Goal: Find specific page/section: Find specific page/section

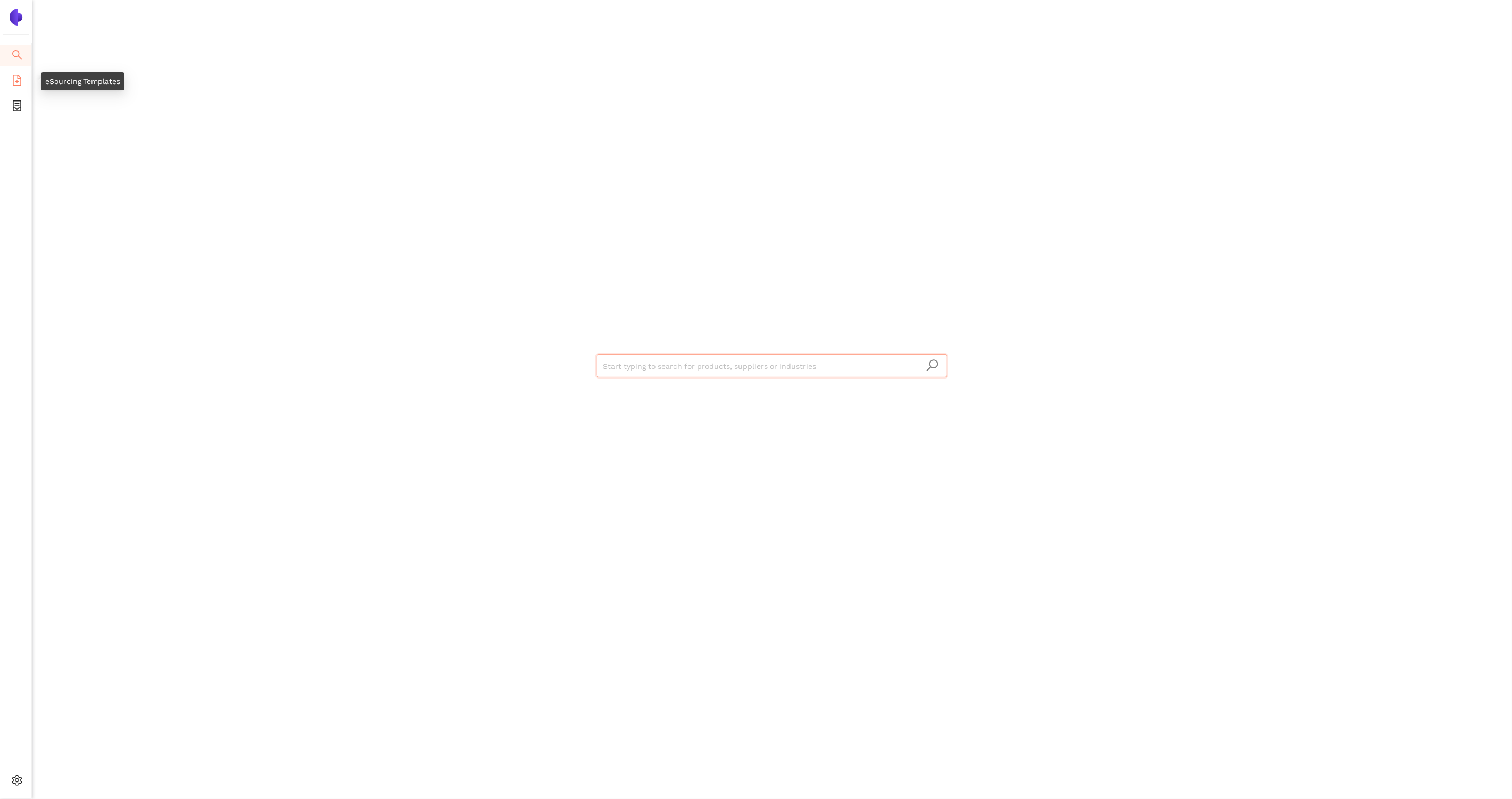
click at [15, 84] on icon "file-add" at bounding box center [17, 80] width 11 height 11
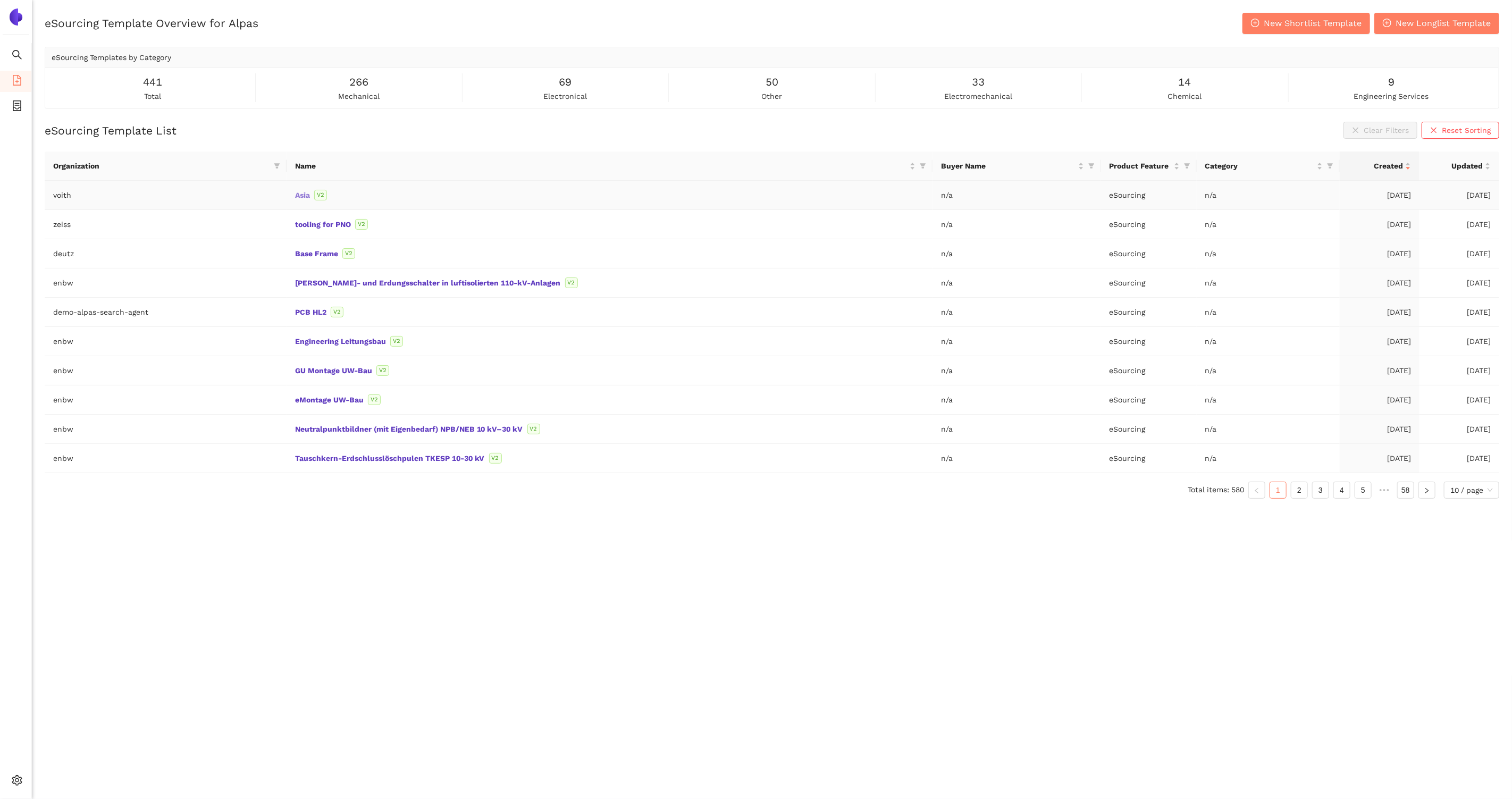
click at [0, 0] on link "Asia" at bounding box center [0, 0] width 0 height 0
click at [1475, 484] on span "10 / page" at bounding box center [1471, 490] width 42 height 16
click at [1458, 556] on div "100 / page" at bounding box center [1472, 562] width 43 height 12
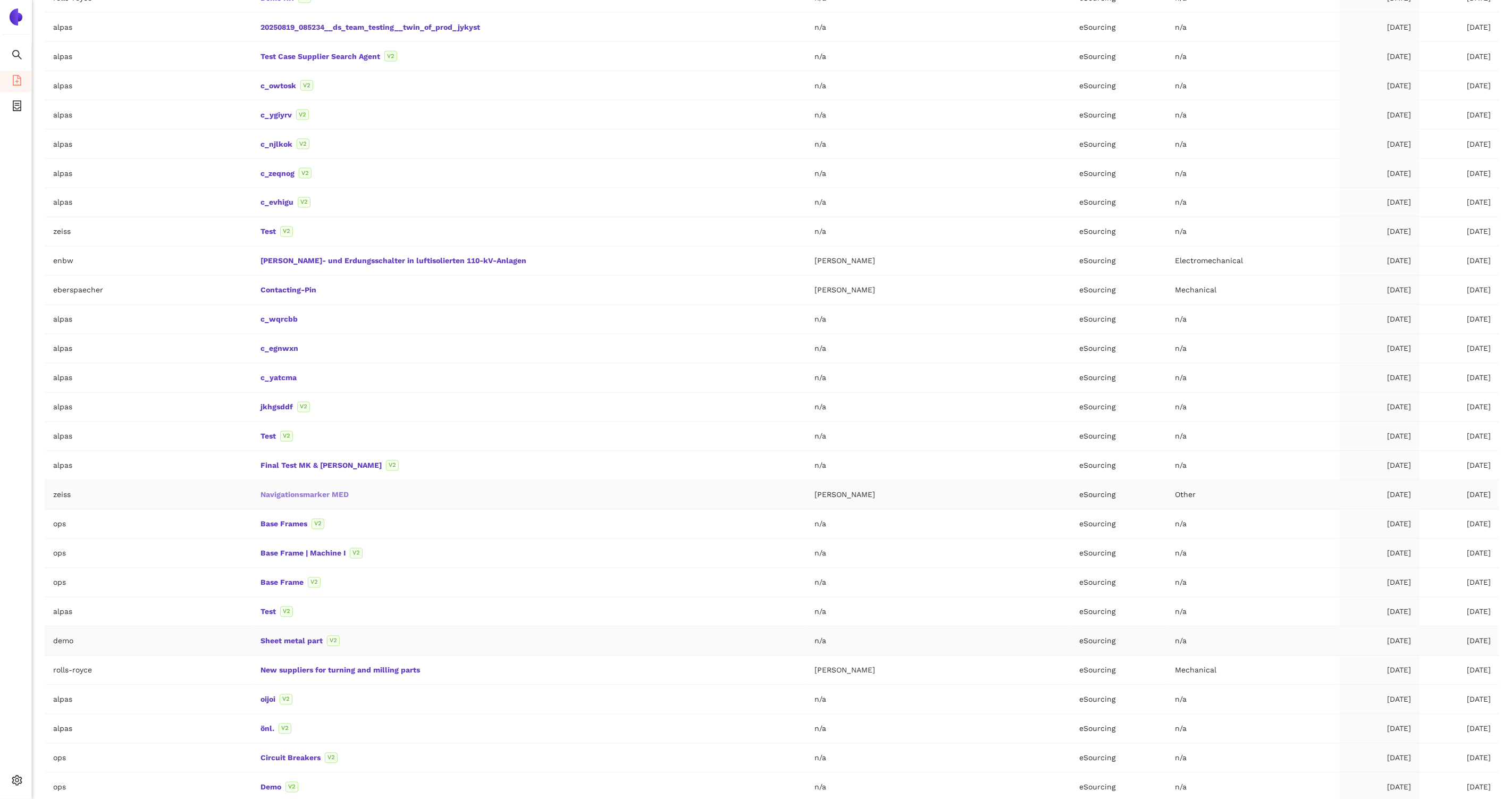
scroll to position [1515, 0]
click at [0, 0] on link "Base Frames" at bounding box center [0, 0] width 0 height 0
click at [0, 0] on link "Base Frame | Machine I" at bounding box center [0, 0] width 0 height 0
click at [0, 0] on link "Base Frame" at bounding box center [0, 0] width 0 height 0
click at [0, 0] on link "Sheet metal part" at bounding box center [0, 0] width 0 height 0
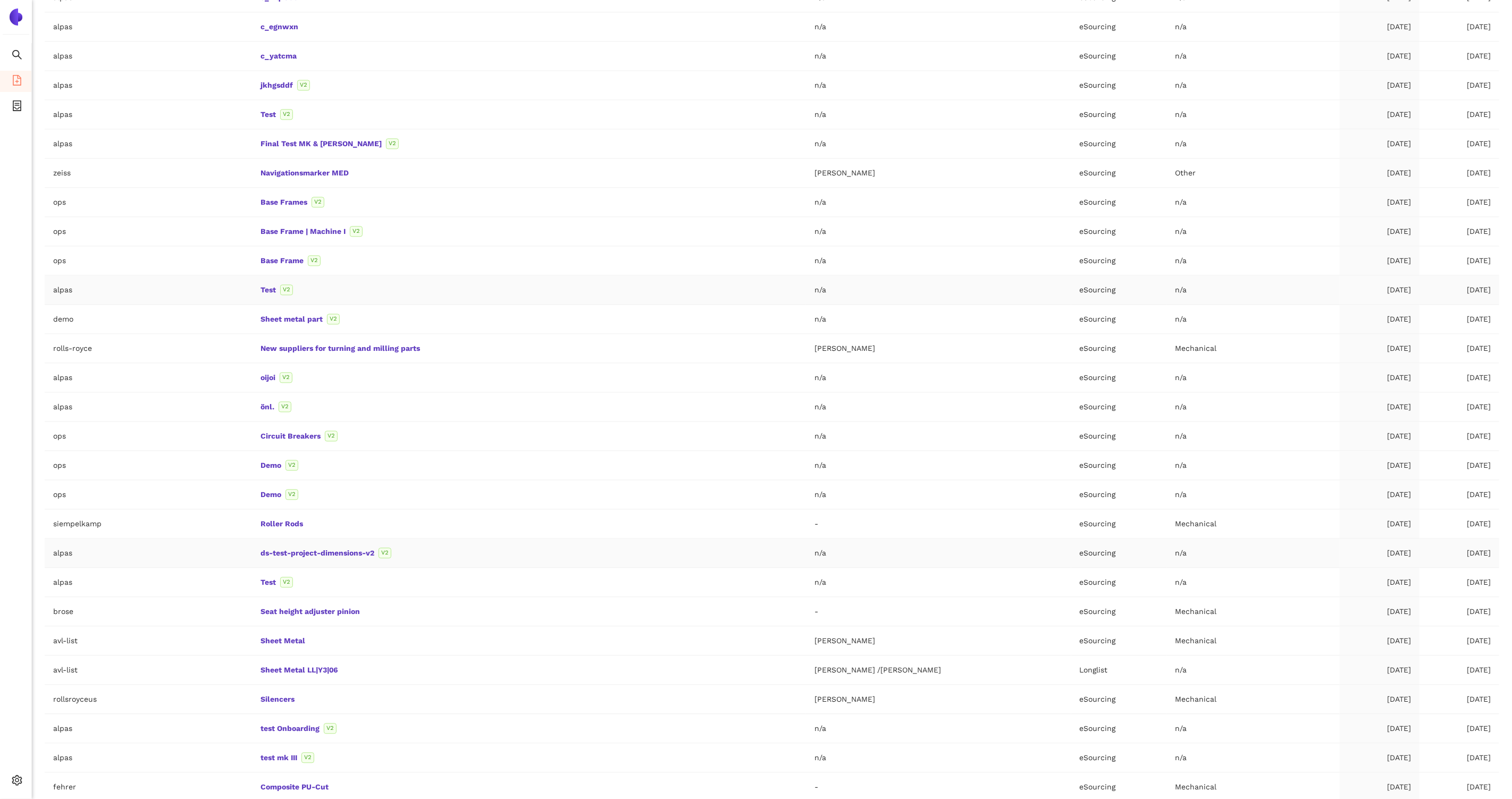
scroll to position [1837, 0]
click at [0, 0] on link "oijoi" at bounding box center [0, 0] width 0 height 0
click at [0, 0] on link "Roller Rods" at bounding box center [0, 0] width 0 height 0
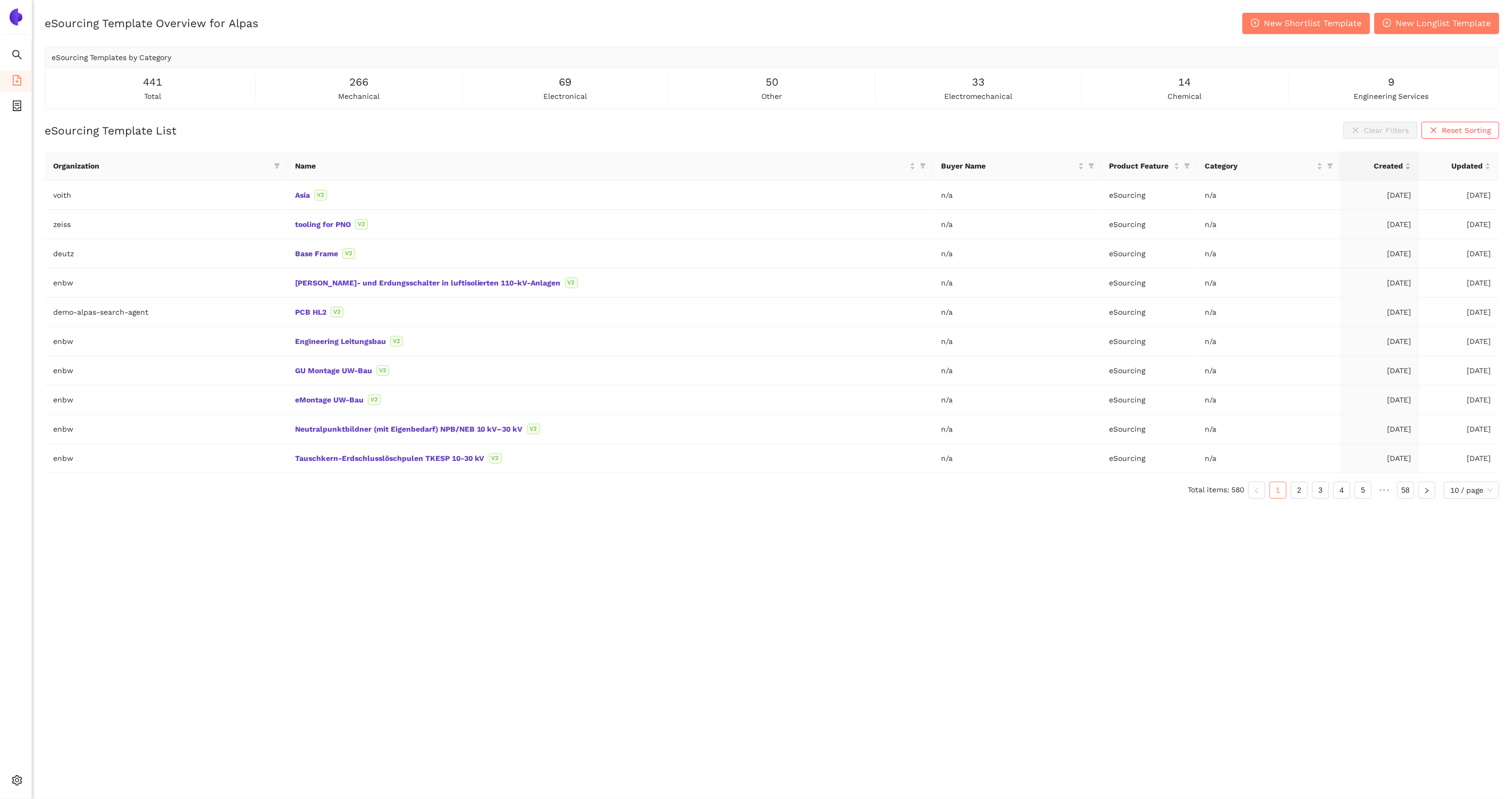
scroll to position [12, 0]
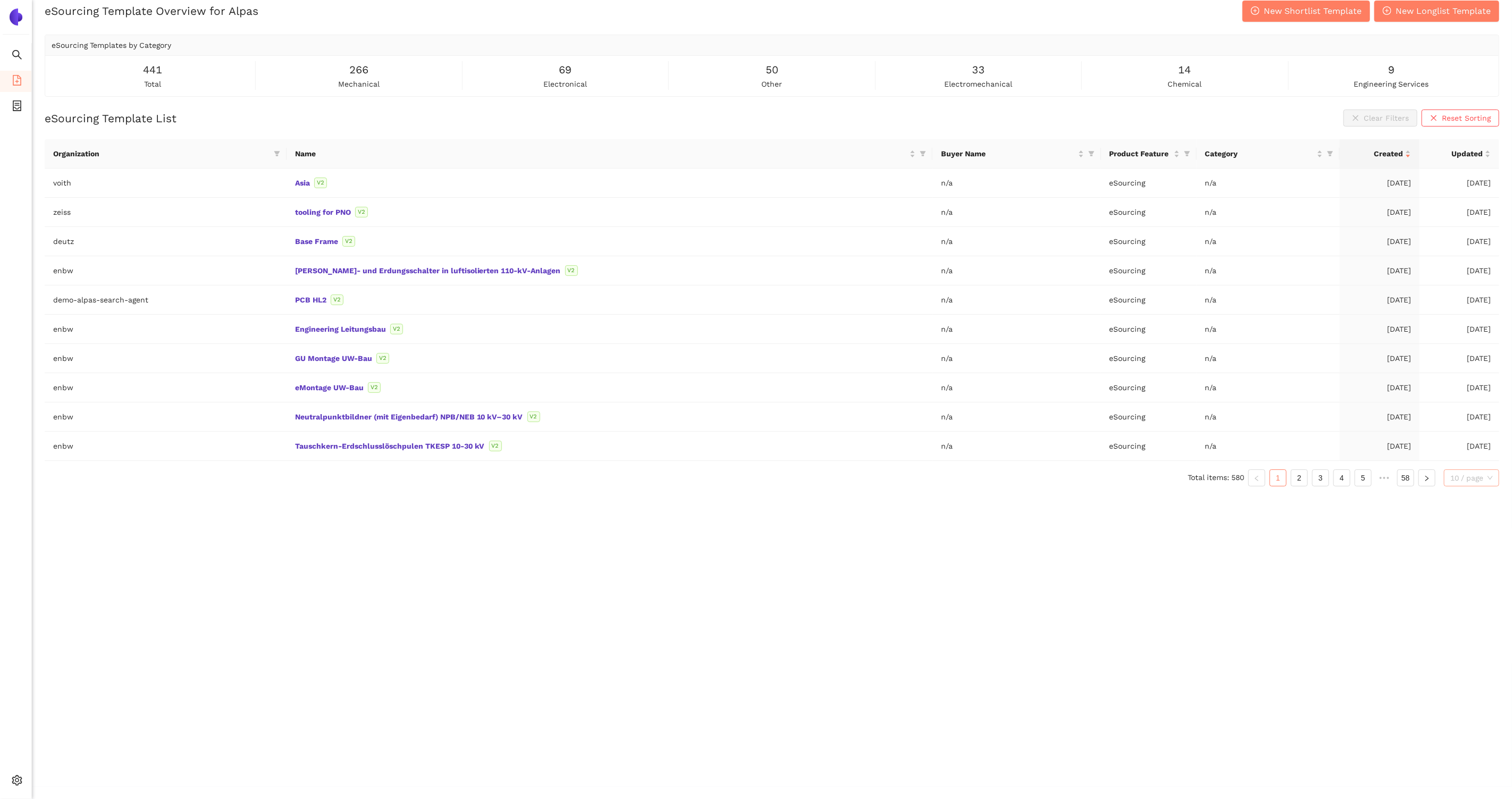
click at [1458, 473] on span "10 / page" at bounding box center [1471, 478] width 42 height 16
click at [1466, 548] on div "100 / page" at bounding box center [1472, 550] width 43 height 12
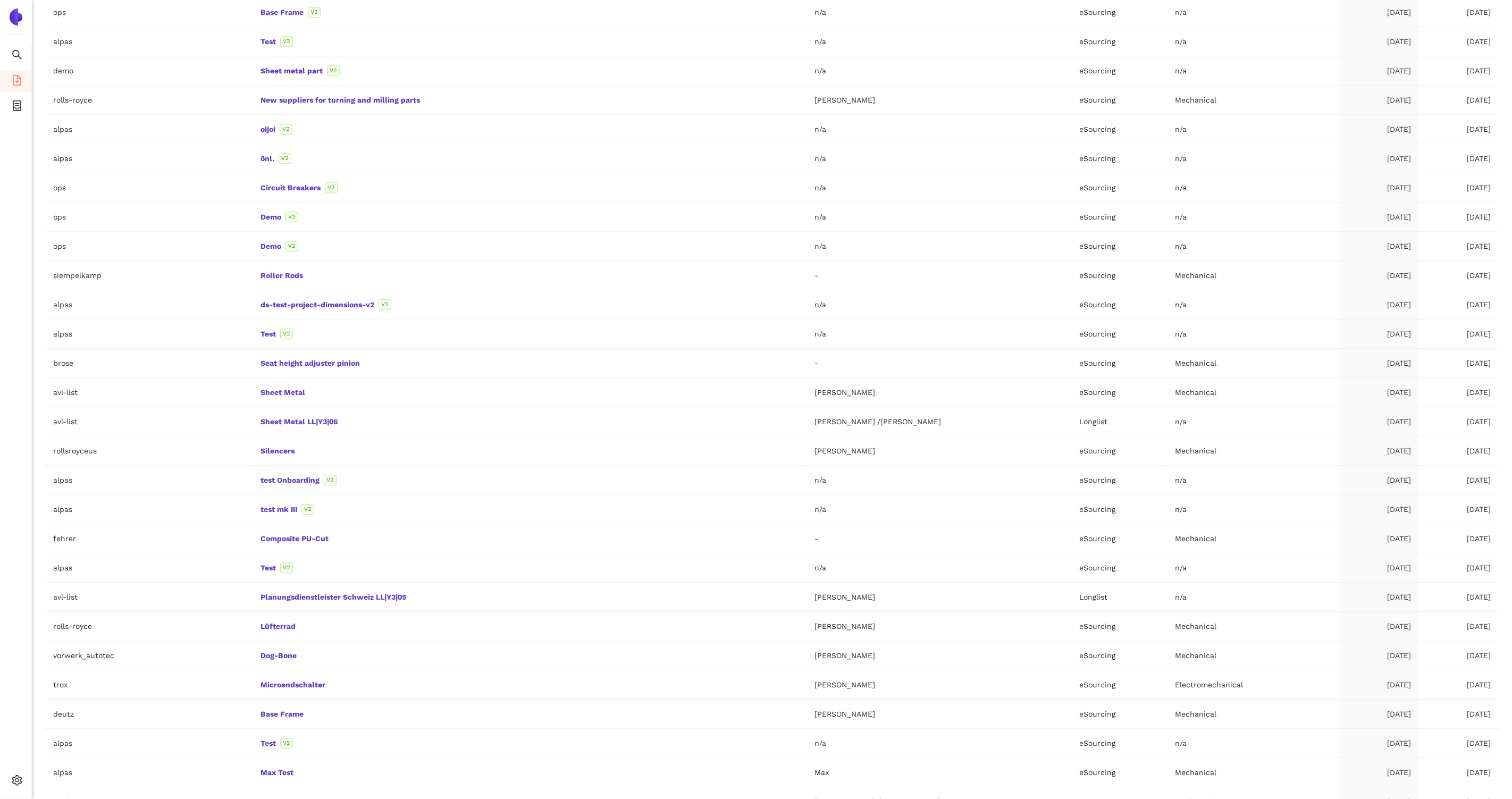
scroll to position [2314, 0]
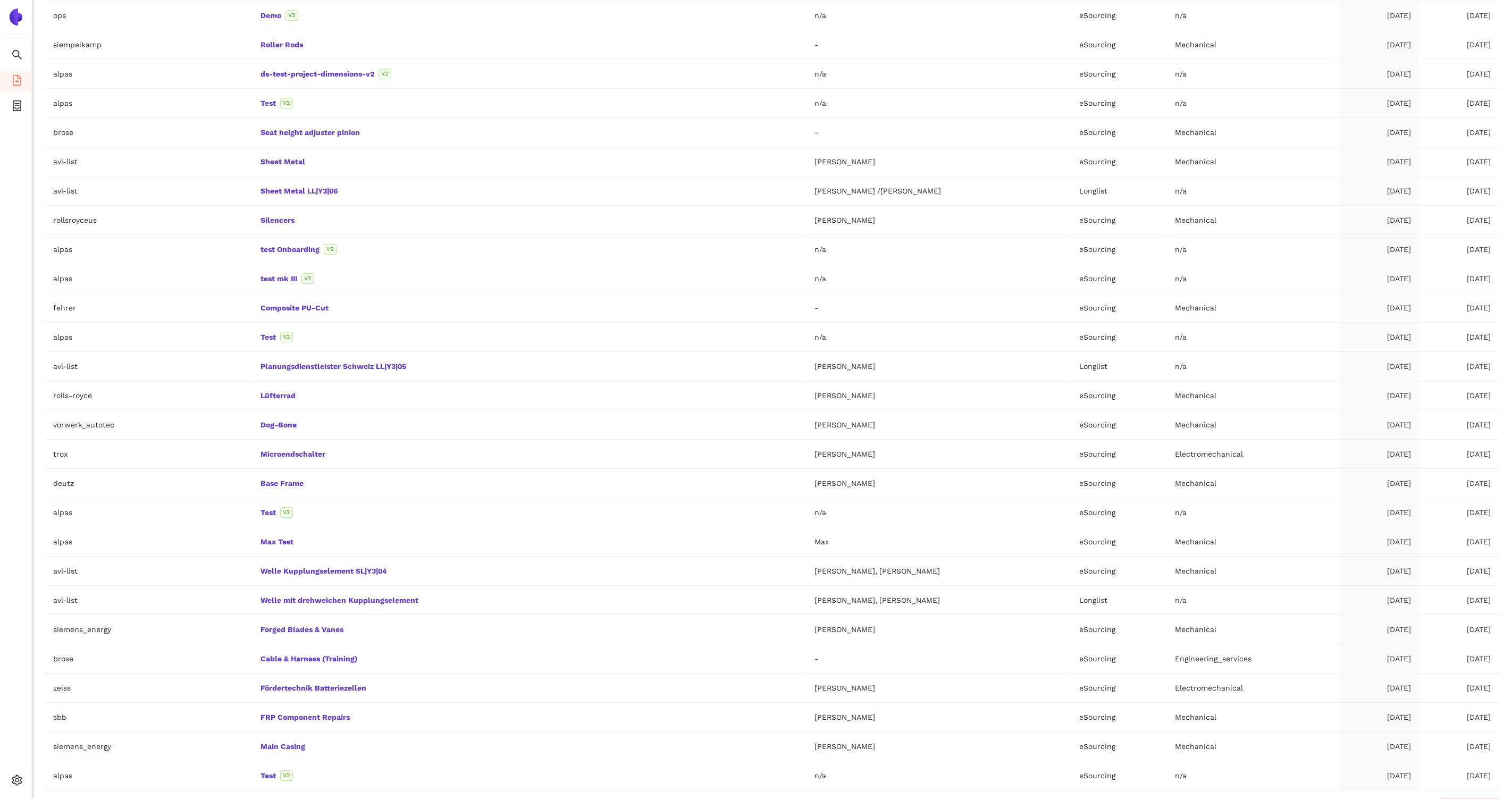
click at [678, 527] on td "Max Test" at bounding box center [528, 542] width 554 height 30
click at [0, 0] on link "Welle Kupplungselement SL|Y3|04" at bounding box center [0, 0] width 0 height 0
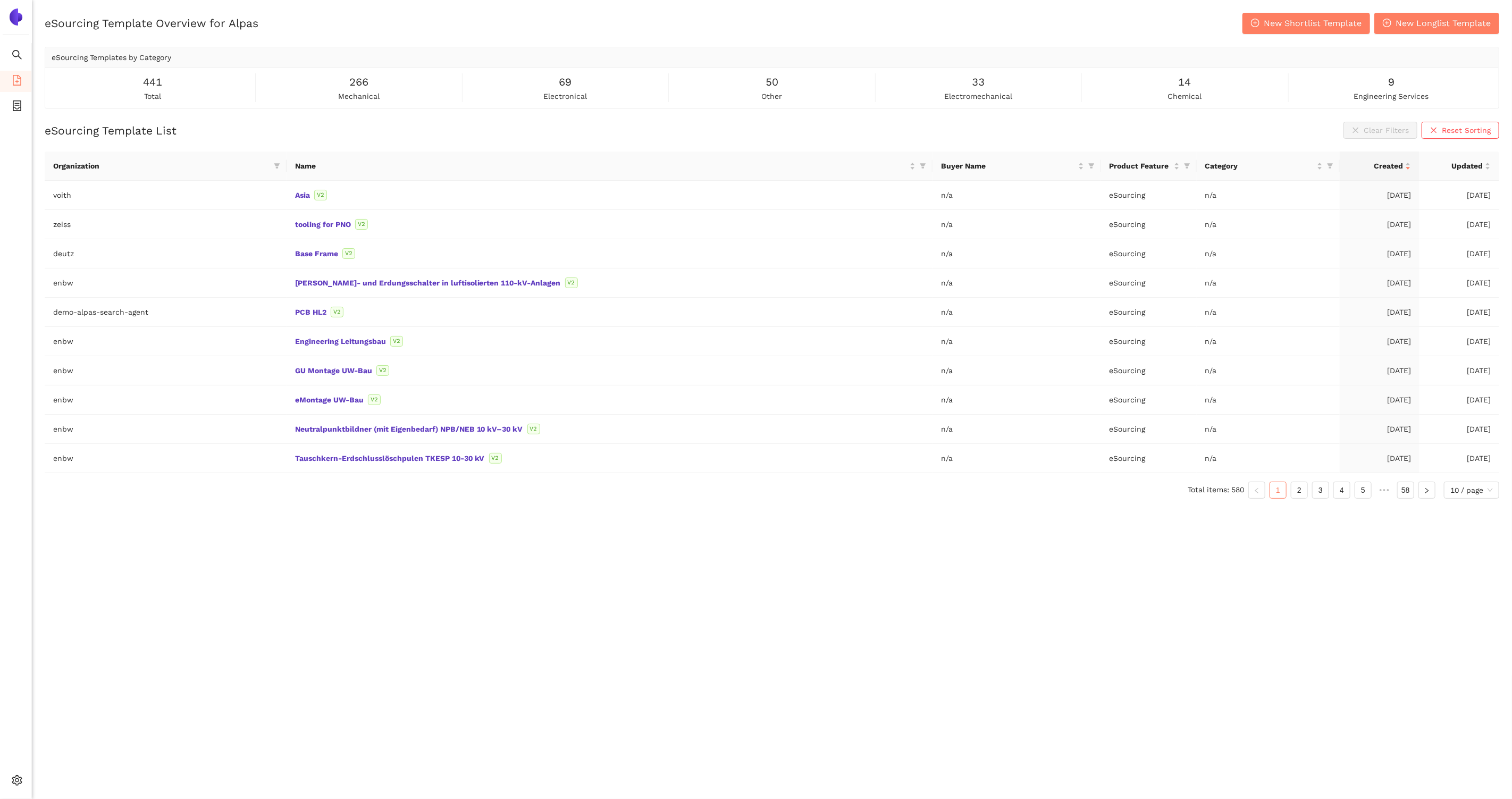
scroll to position [12, 0]
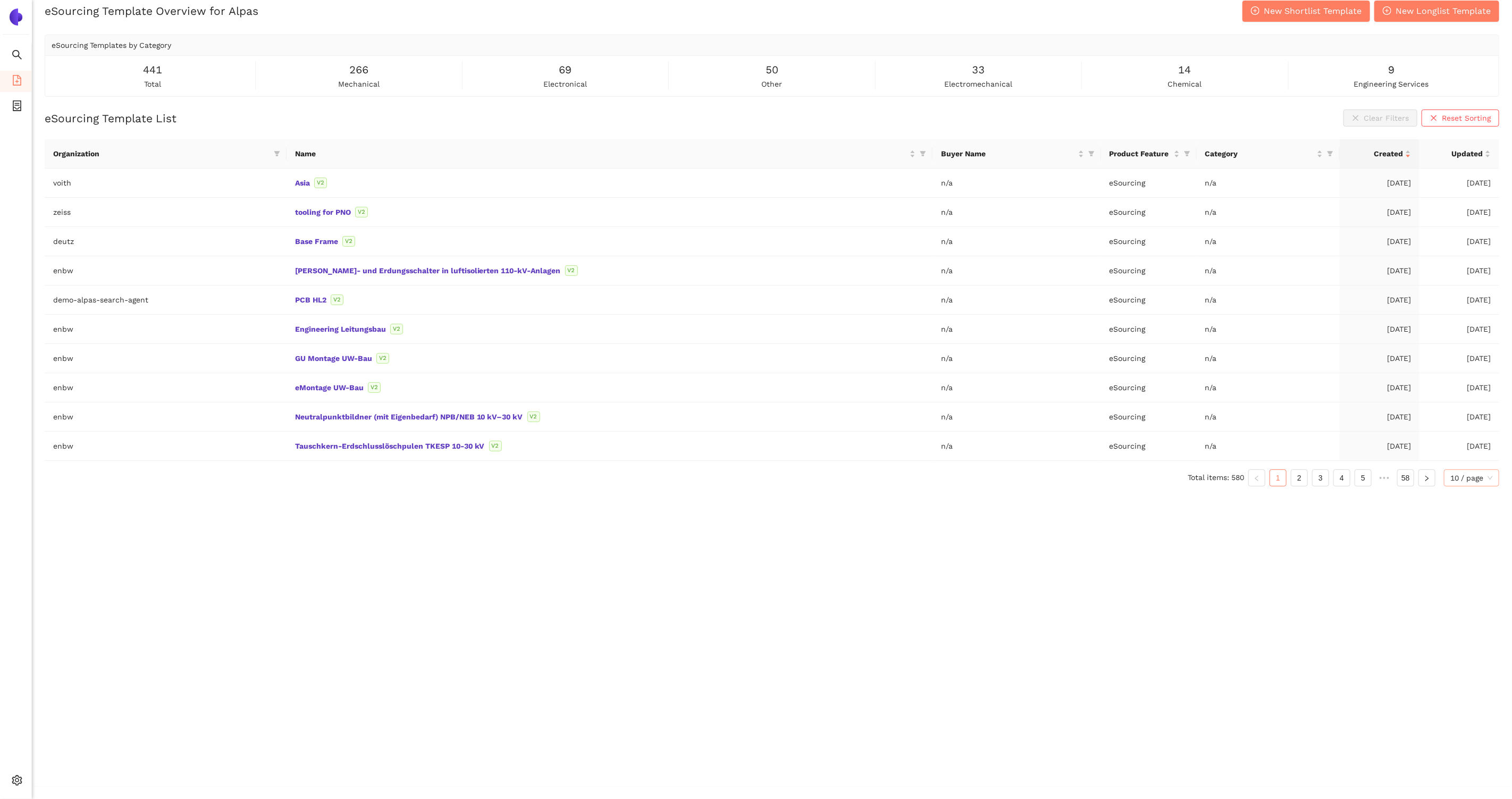
click at [1468, 476] on span "10 / page" at bounding box center [1471, 478] width 42 height 16
click at [1460, 544] on div "100 / page" at bounding box center [1472, 550] width 43 height 12
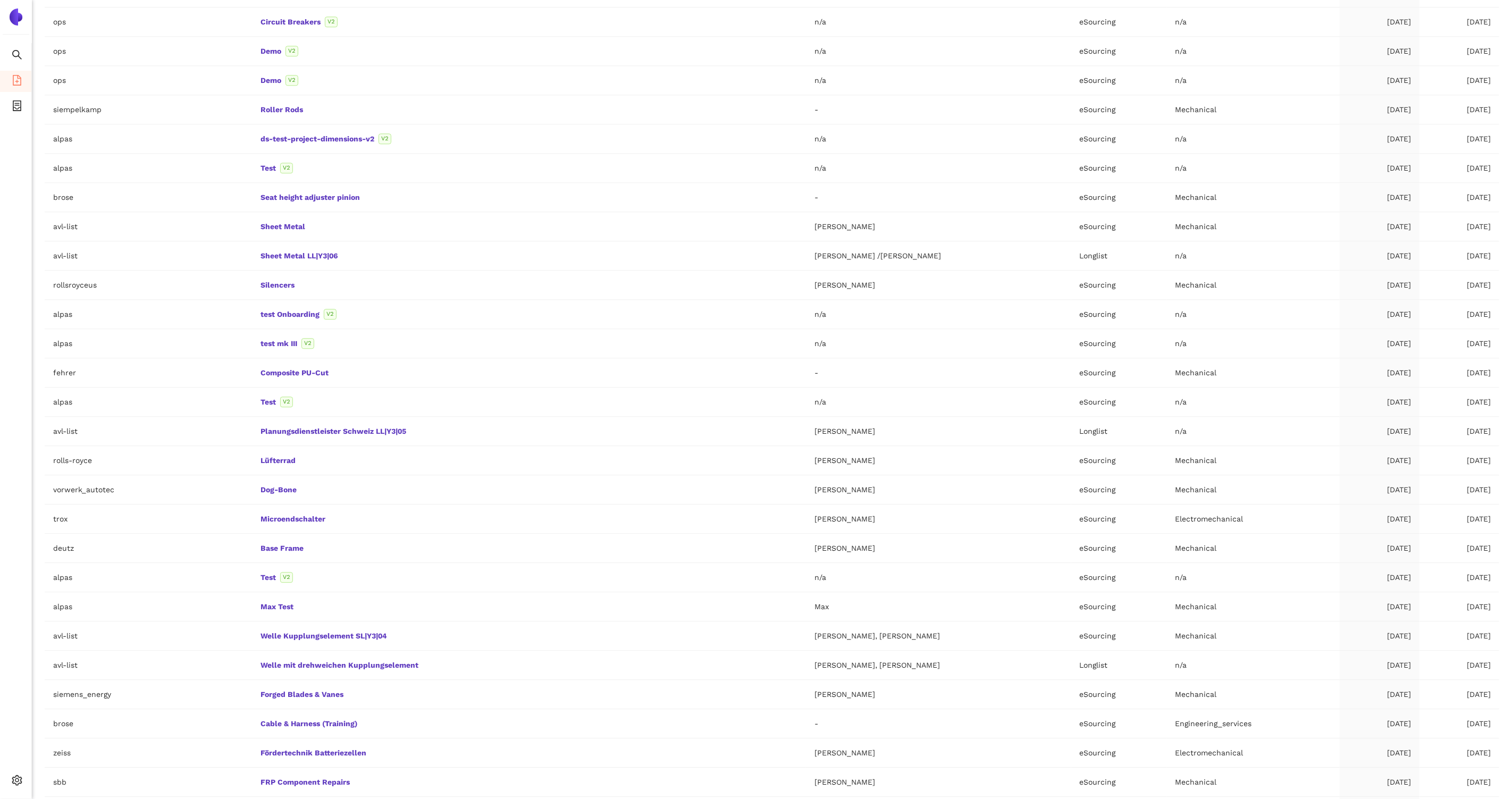
scroll to position [2314, 0]
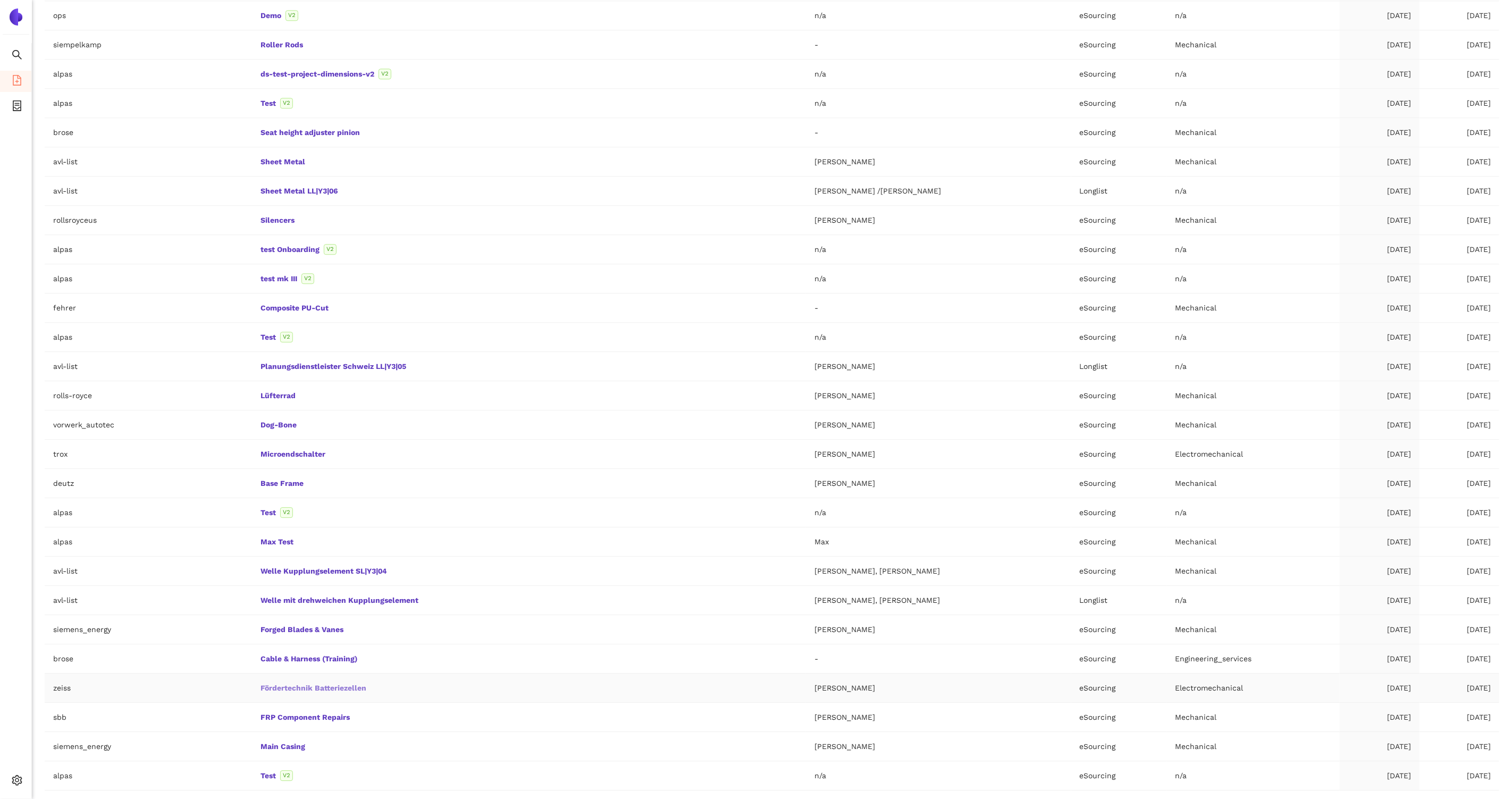
click at [0, 0] on link "Fördertechnik Batteriezellen" at bounding box center [0, 0] width 0 height 0
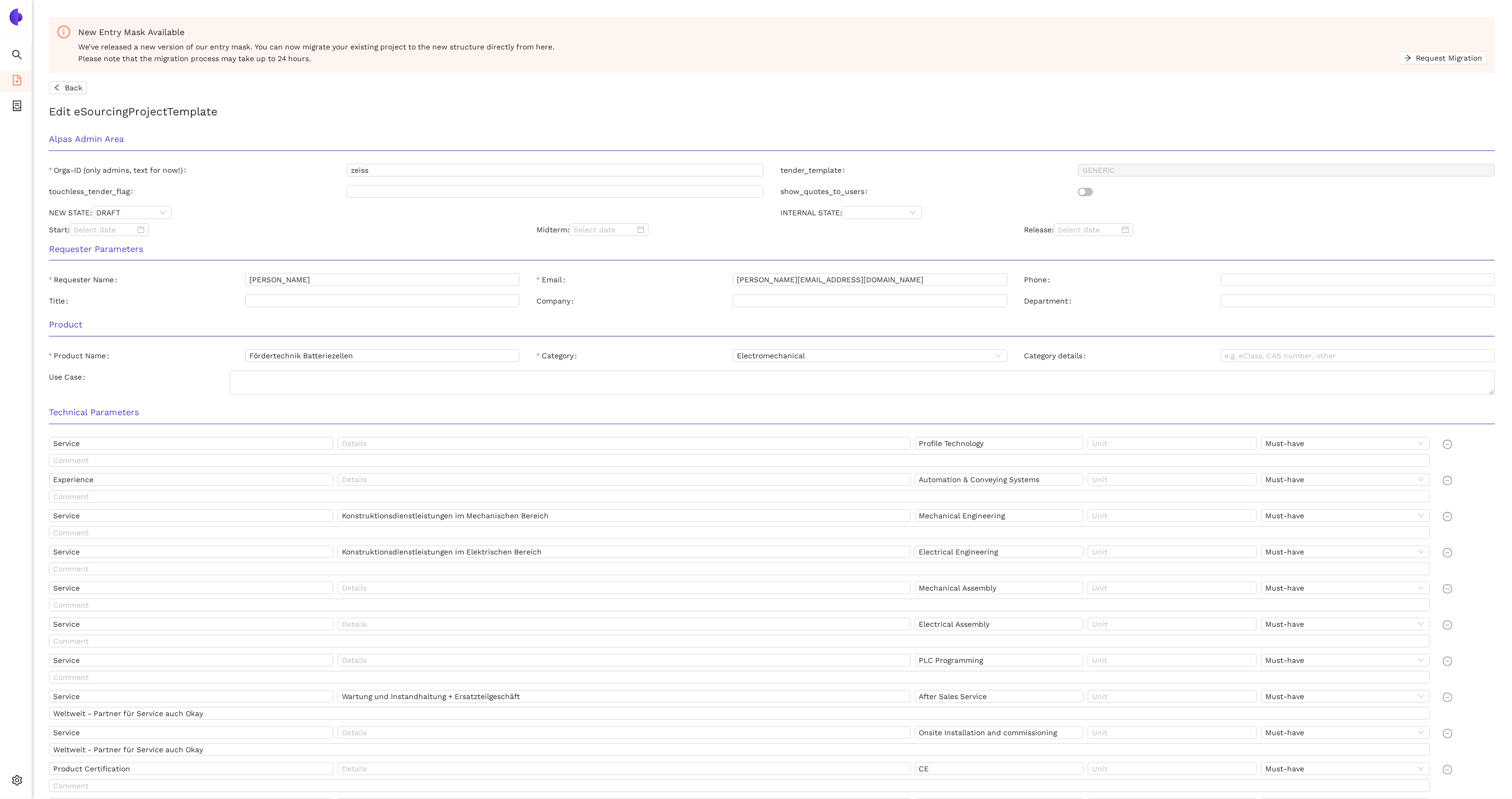
scroll to position [12, 0]
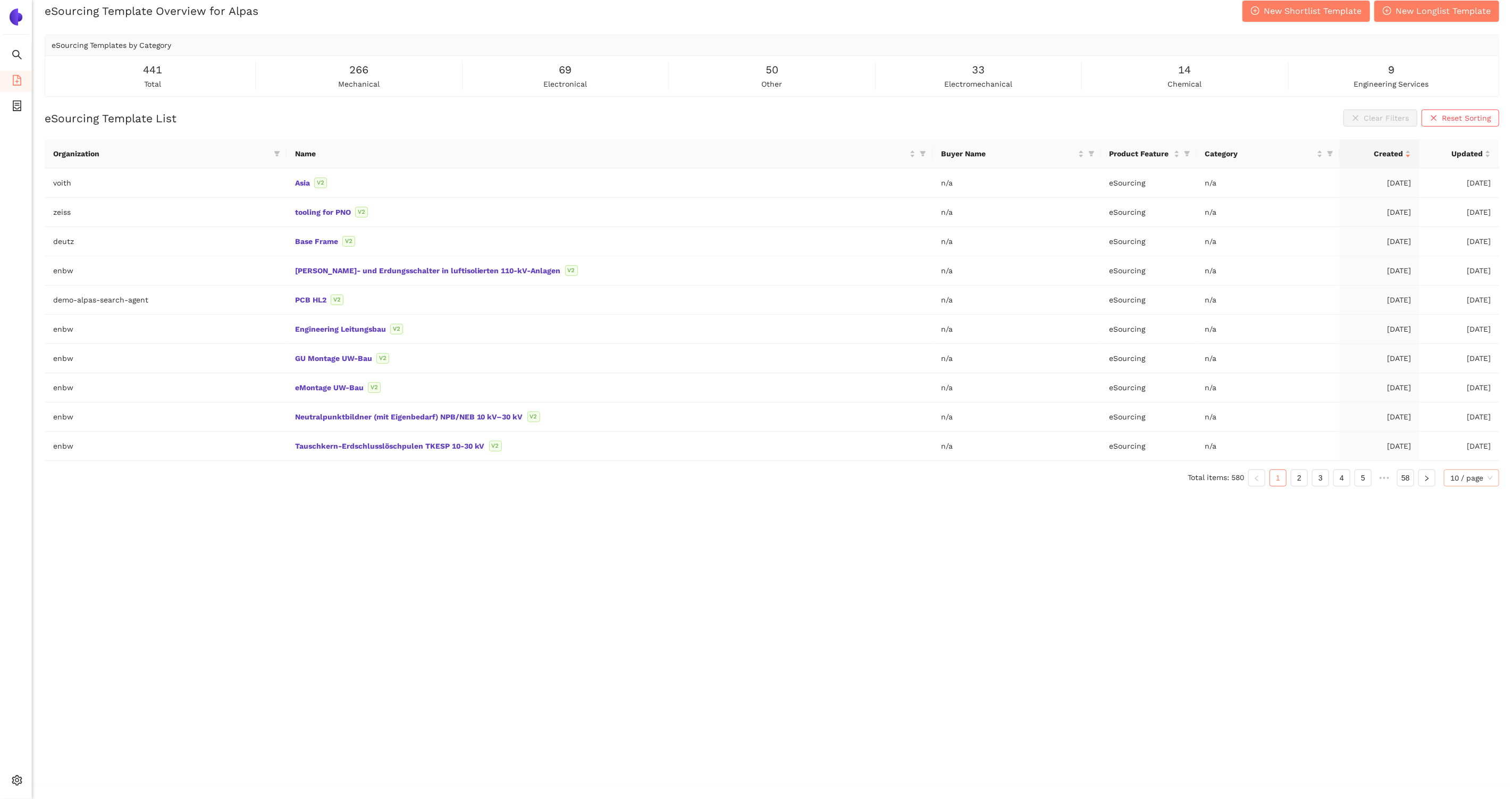
click at [1491, 473] on span "10 / page" at bounding box center [1471, 478] width 42 height 16
click at [1485, 545] on div "100 / page" at bounding box center [1472, 550] width 43 height 12
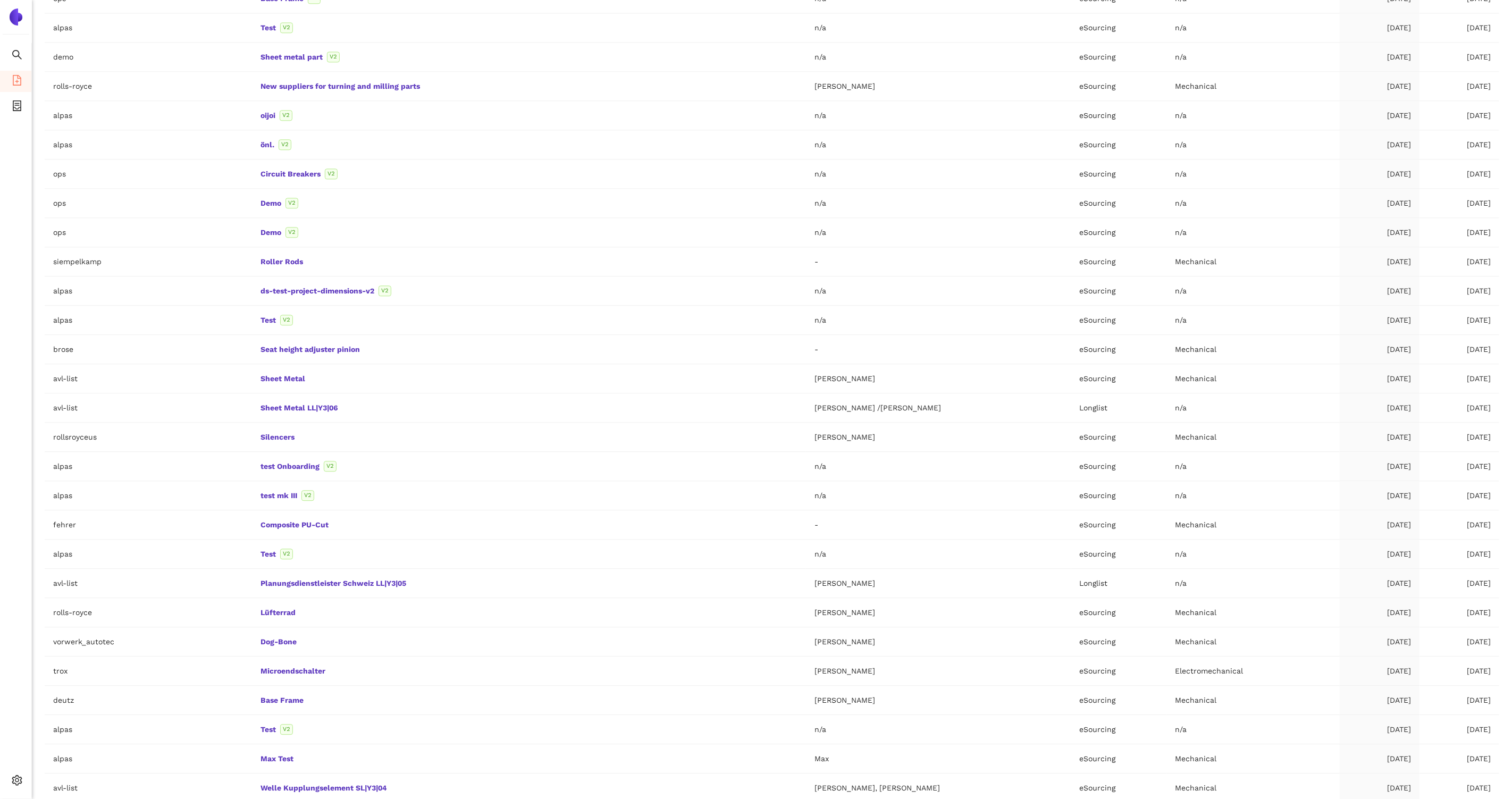
scroll to position [2314, 0]
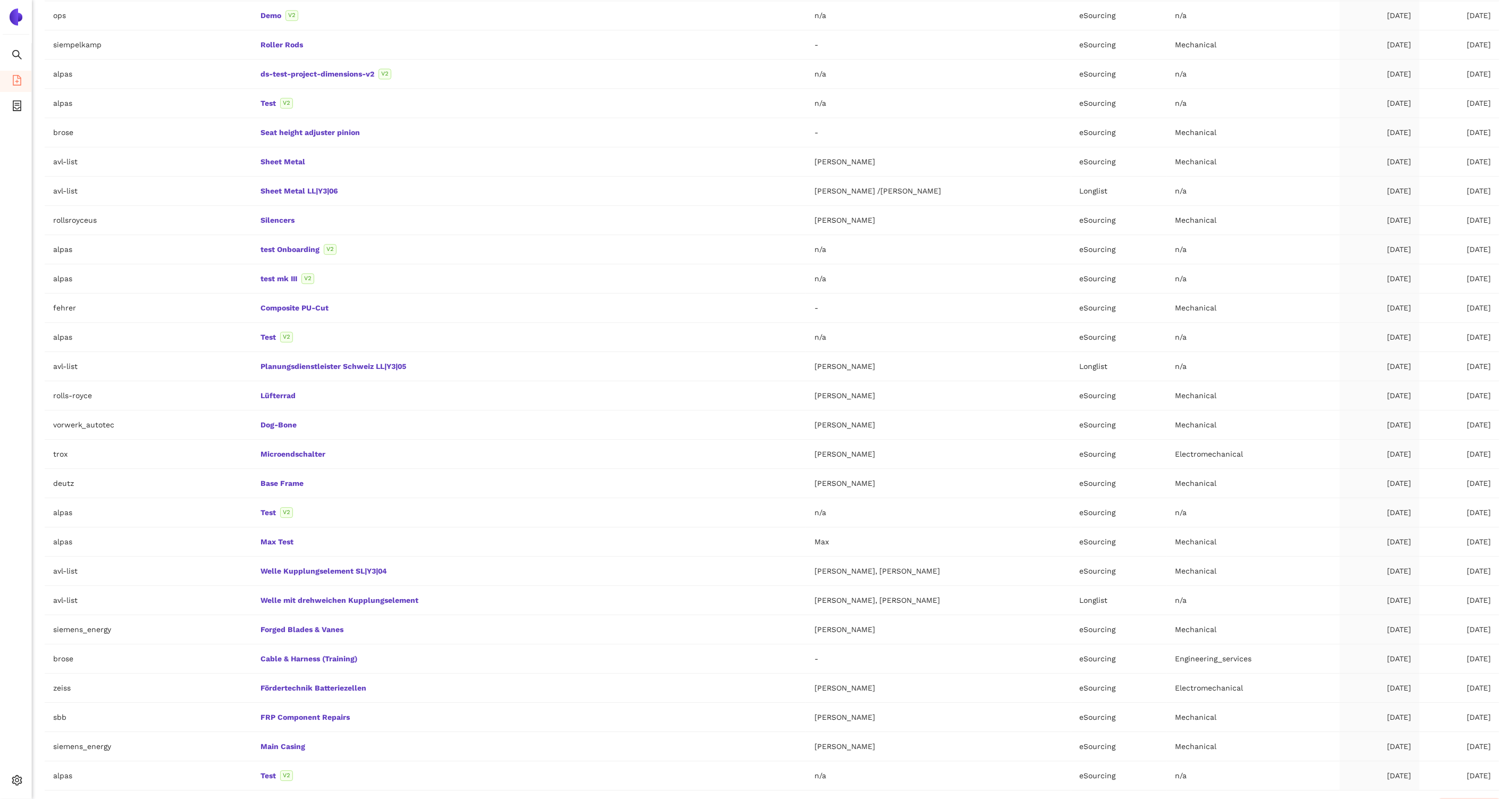
click at [1319, 799] on link "2" at bounding box center [1316, 808] width 16 height 16
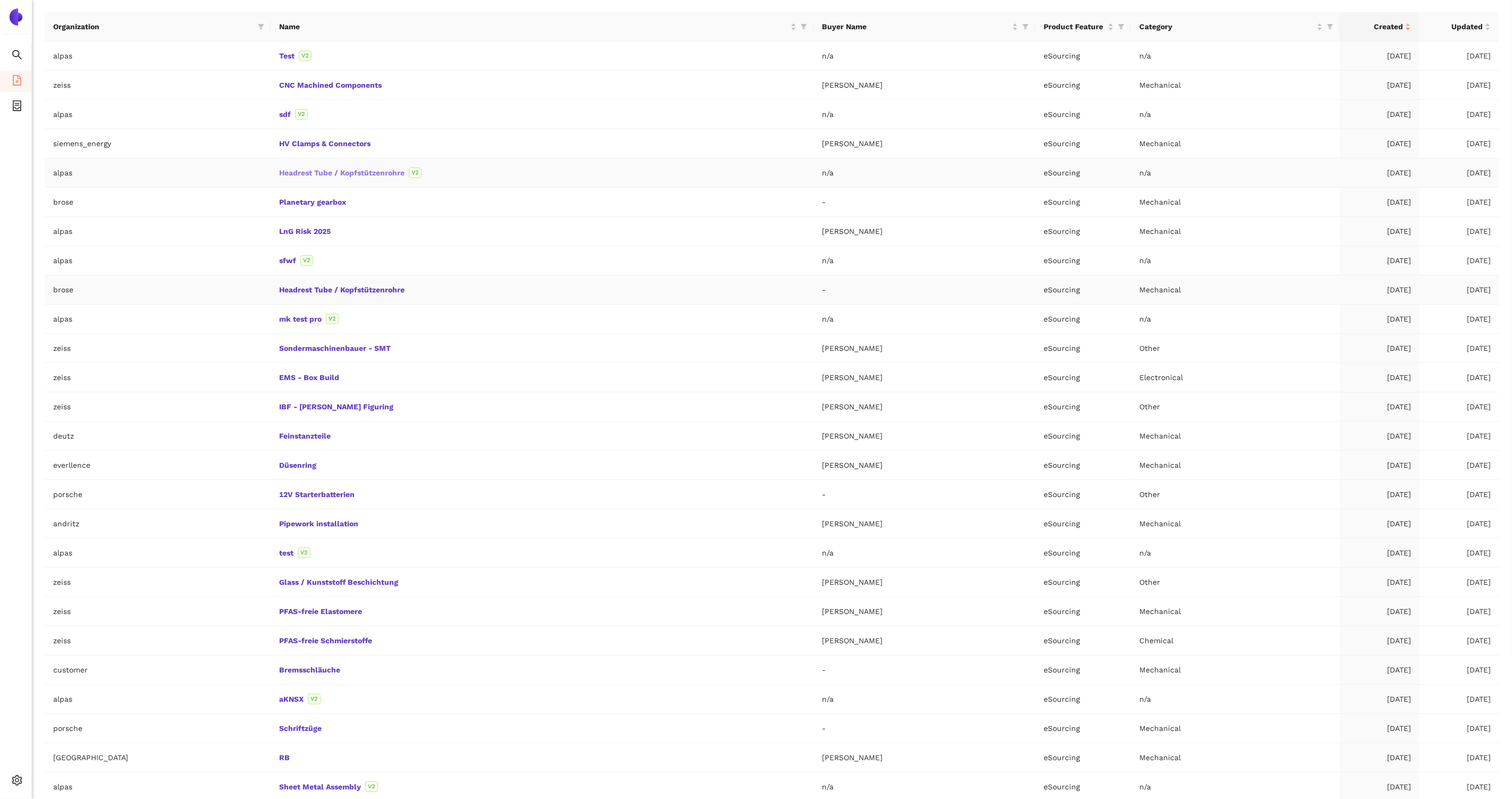
scroll to position [143, 0]
click at [0, 0] on link "HV Clamps & Connectors" at bounding box center [0, 0] width 0 height 0
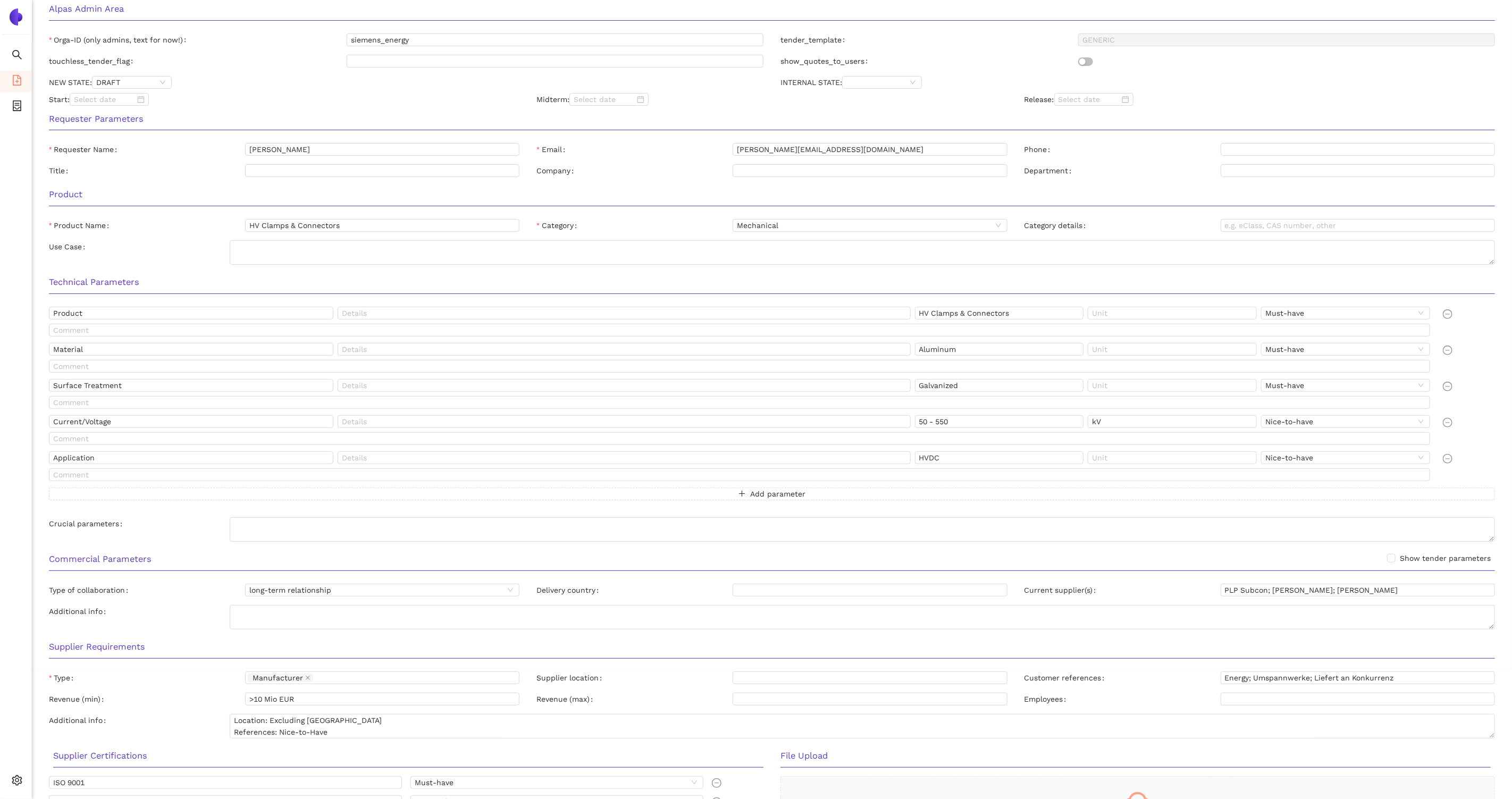
scroll to position [256, 0]
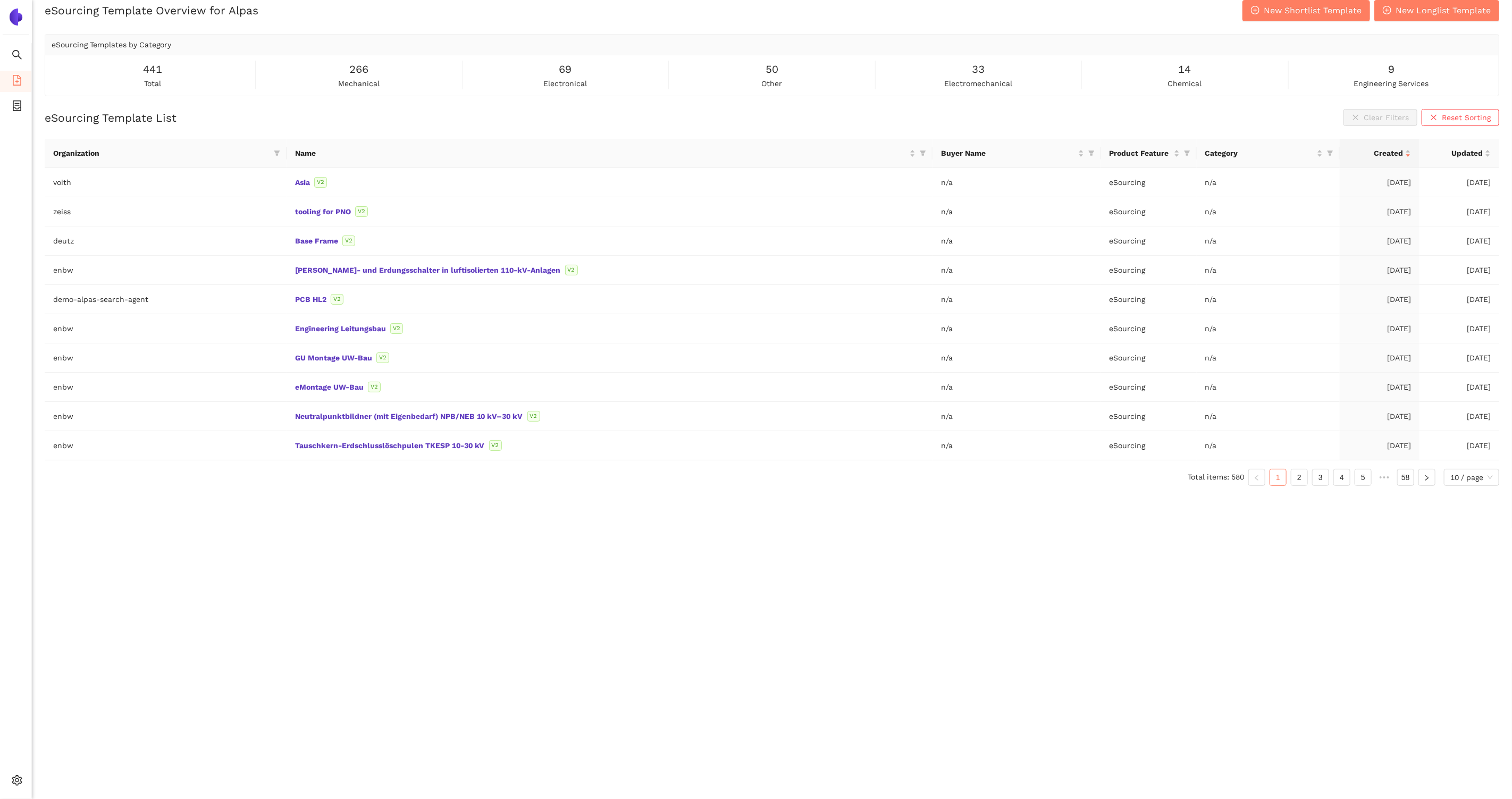
scroll to position [12, 0]
click at [1363, 473] on link "5" at bounding box center [1362, 478] width 16 height 16
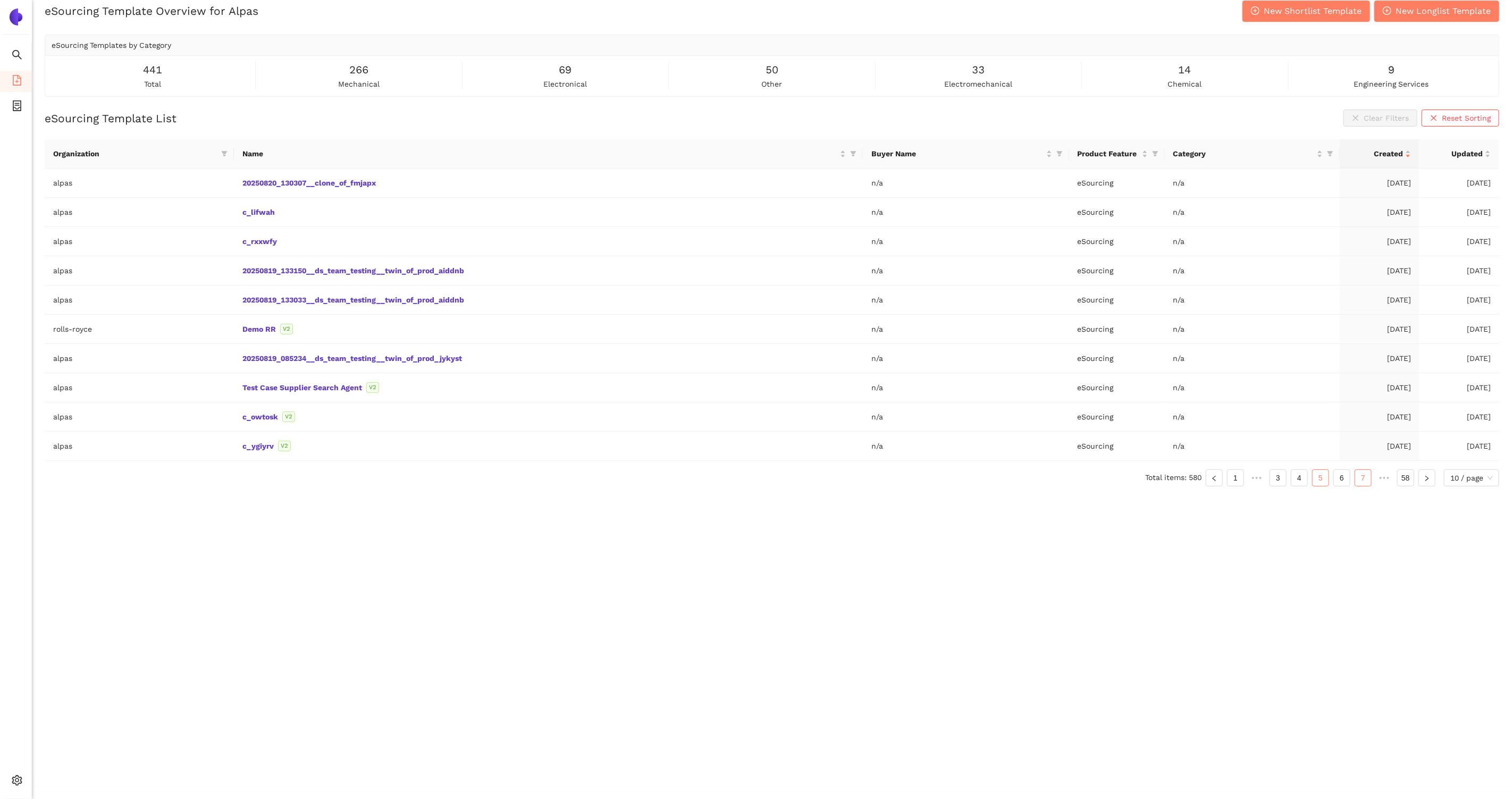
click at [1355, 475] on link "7" at bounding box center [1362, 478] width 16 height 16
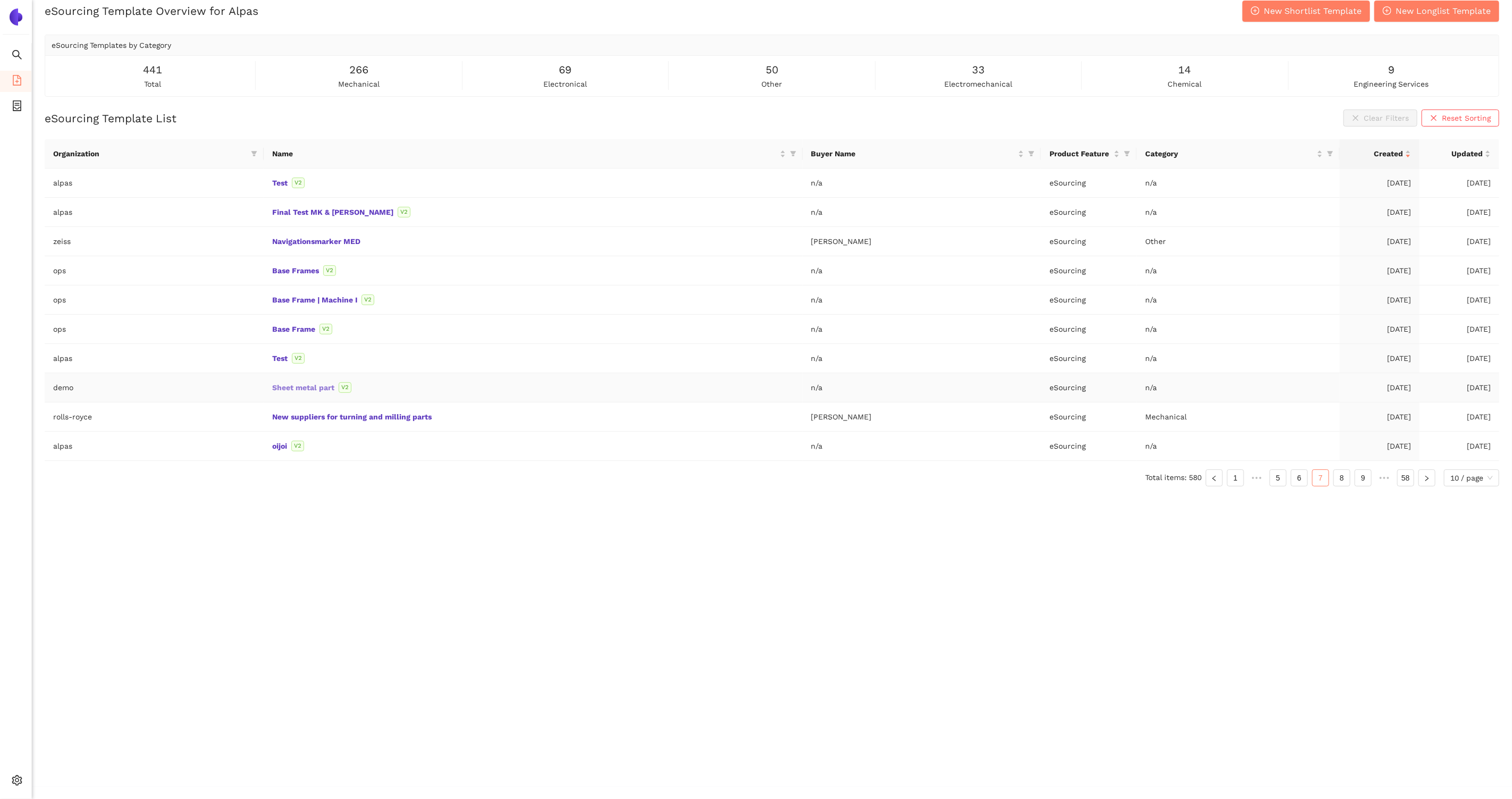
click at [0, 0] on link "Sheet metal part" at bounding box center [0, 0] width 0 height 0
click at [1364, 470] on link "9" at bounding box center [1362, 478] width 16 height 16
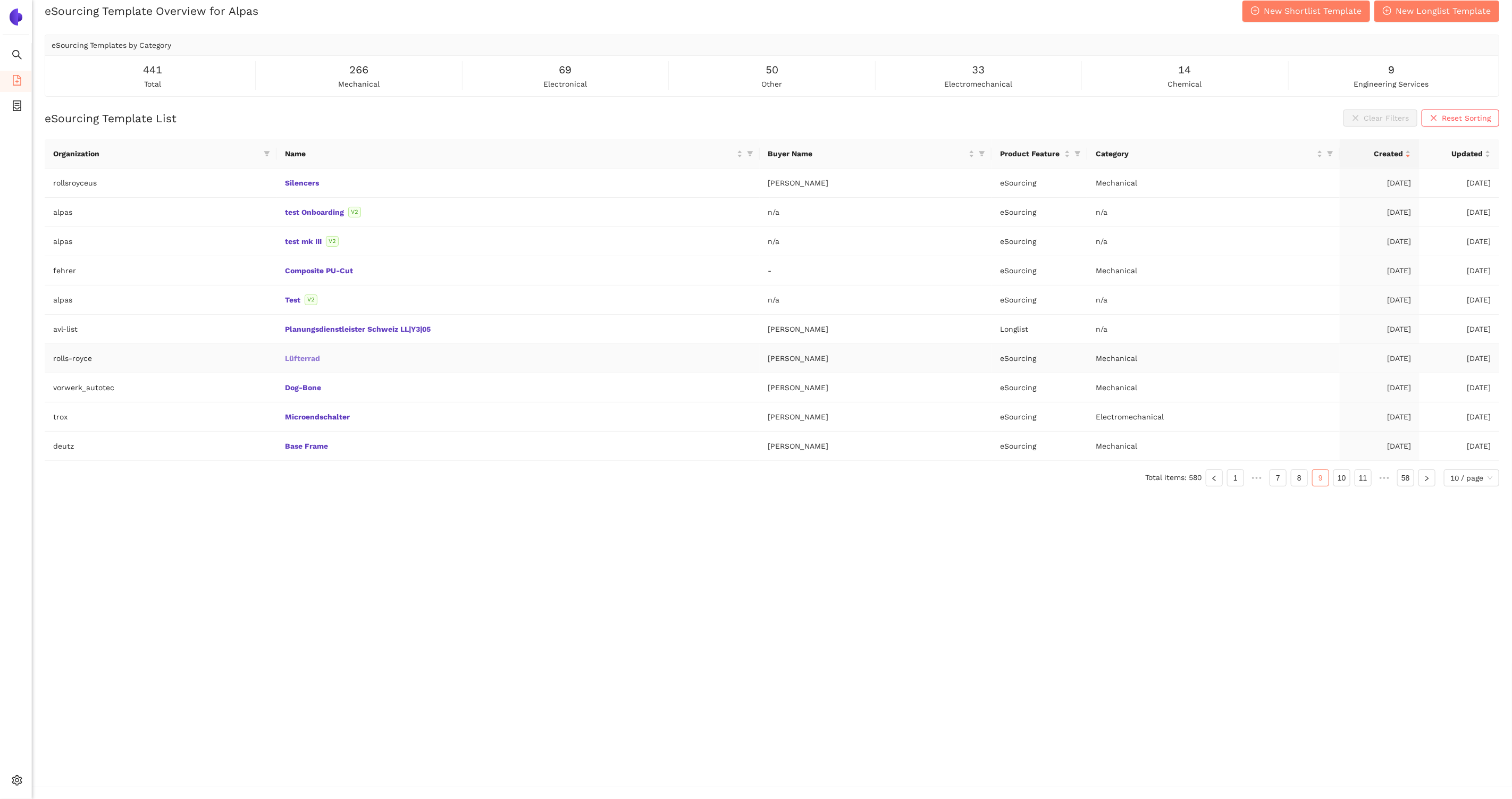
click at [0, 0] on link "Lüfterrad" at bounding box center [0, 0] width 0 height 0
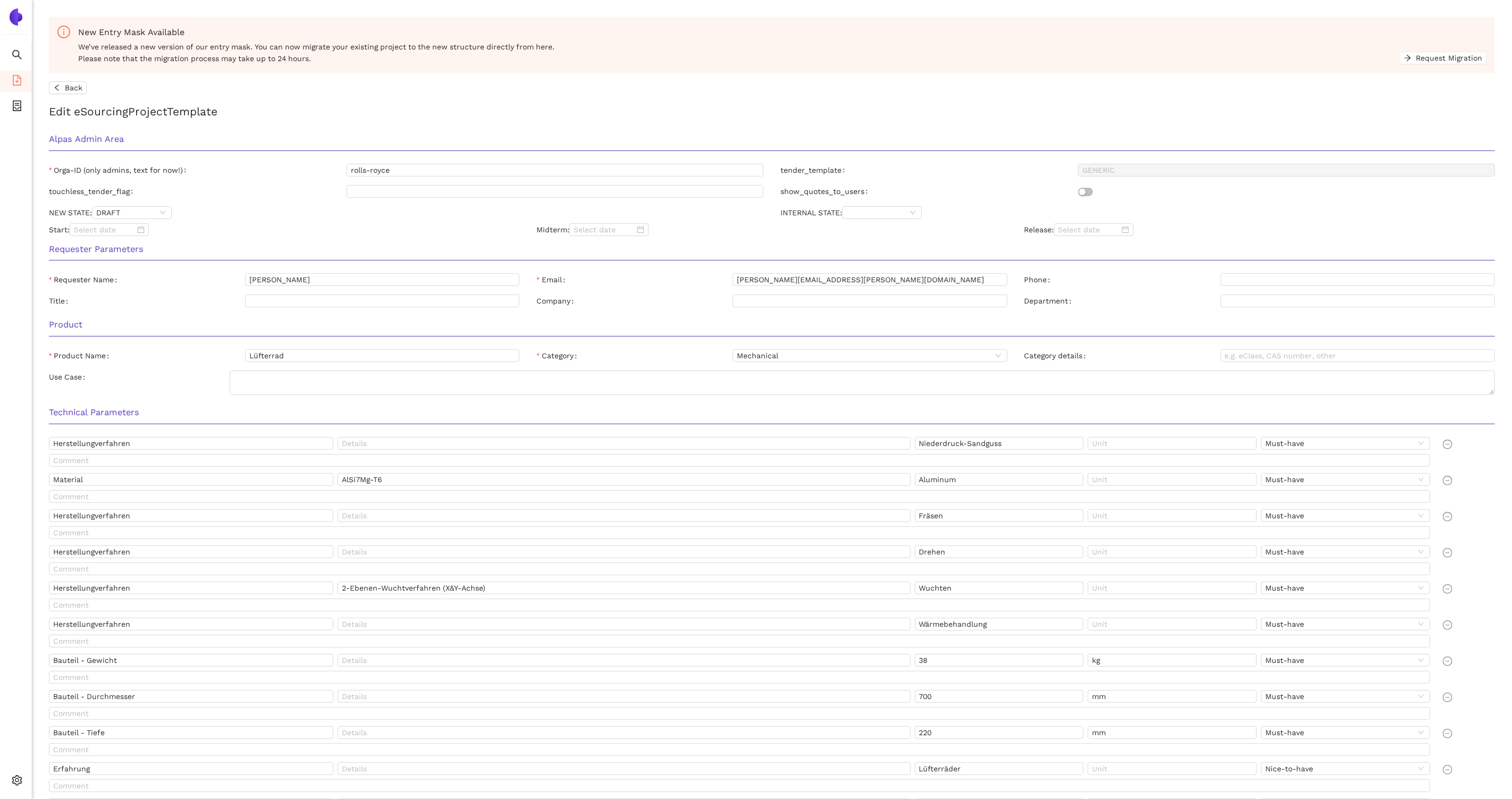
scroll to position [443, 0]
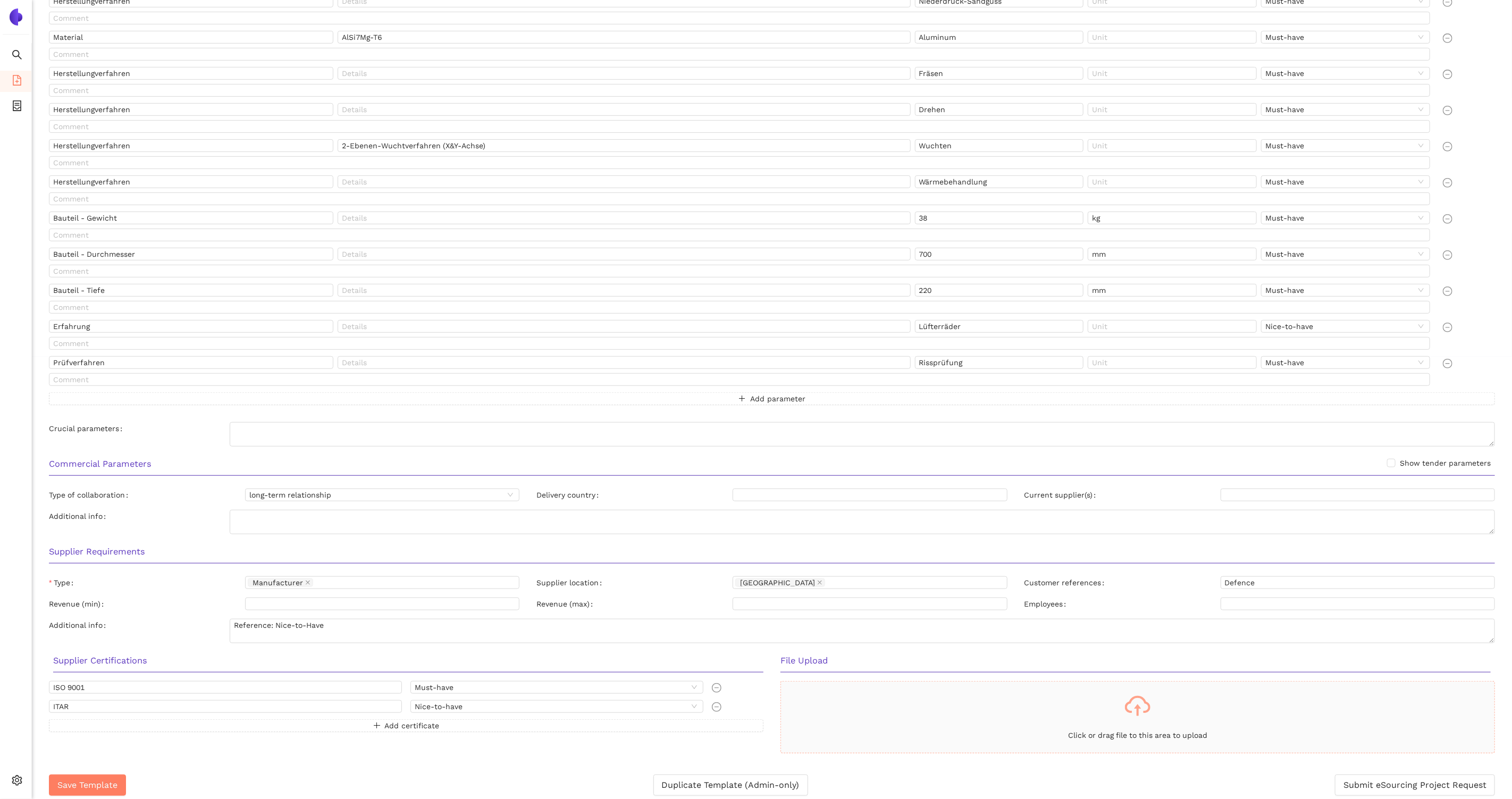
click at [900, 721] on div "Click or drag file to this area to upload" at bounding box center [1137, 716] width 713 height 54
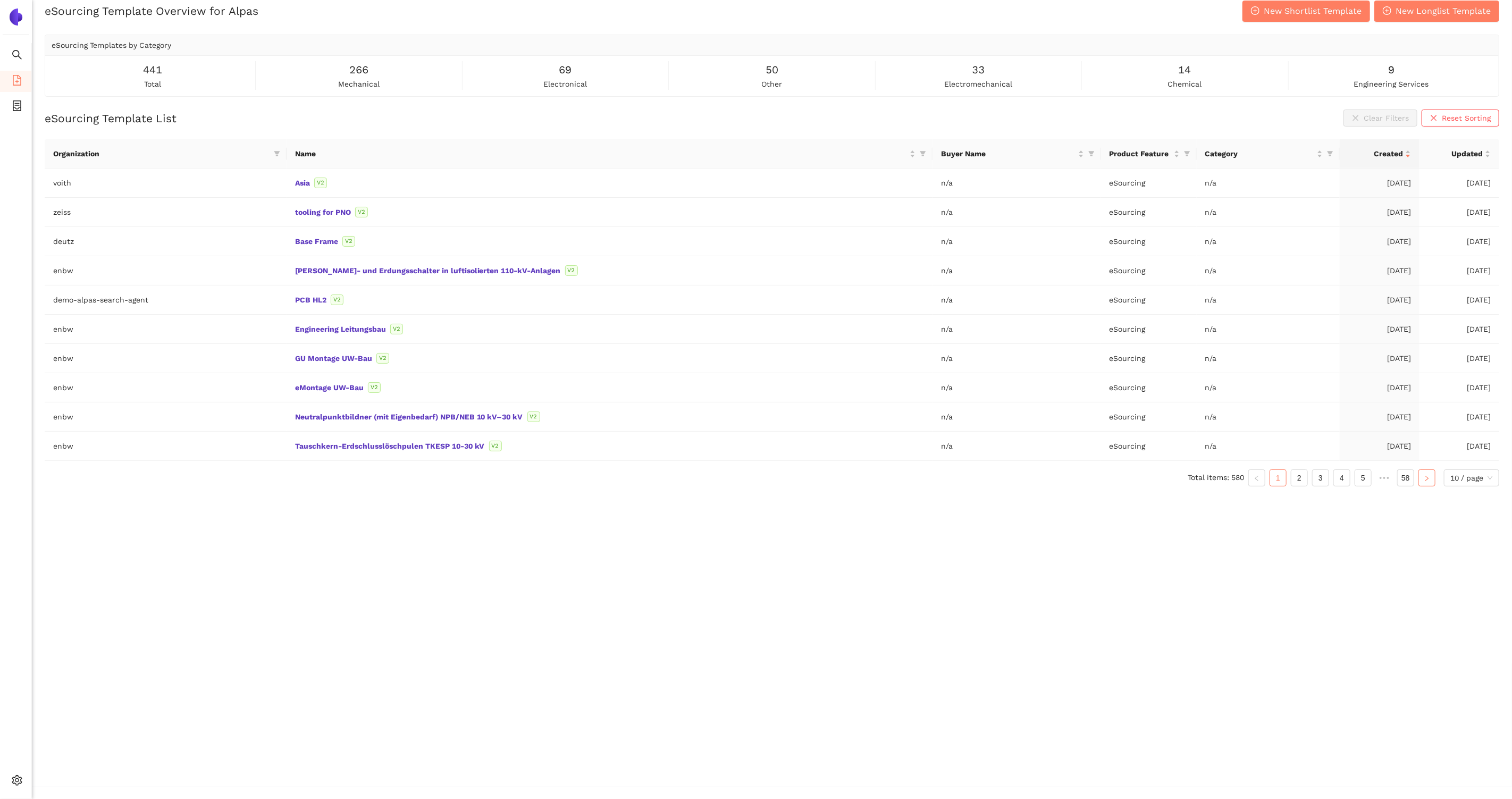
click at [1424, 475] on icon "right" at bounding box center [1426, 478] width 6 height 6
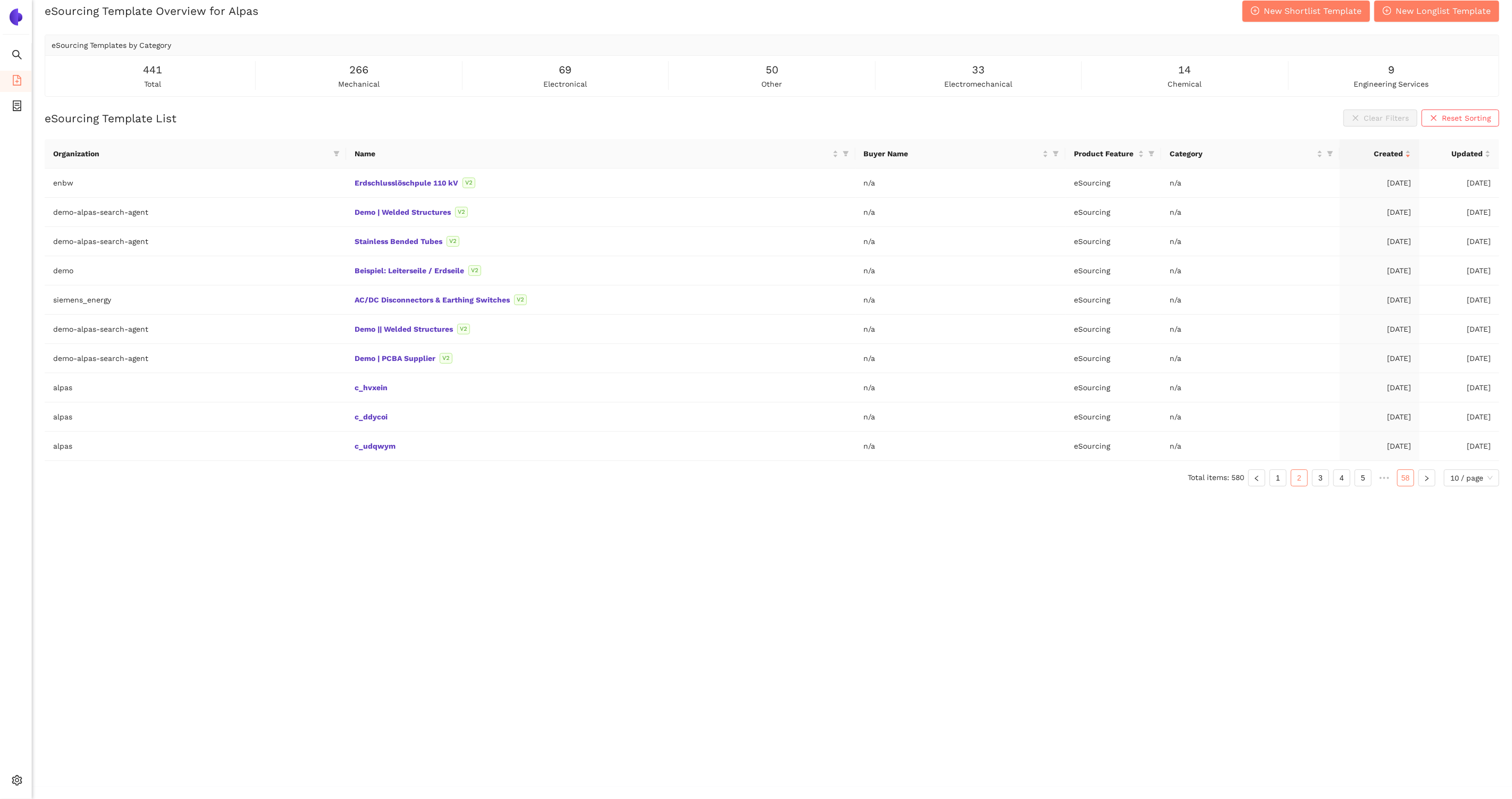
click at [1408, 477] on link "58" at bounding box center [1406, 478] width 16 height 16
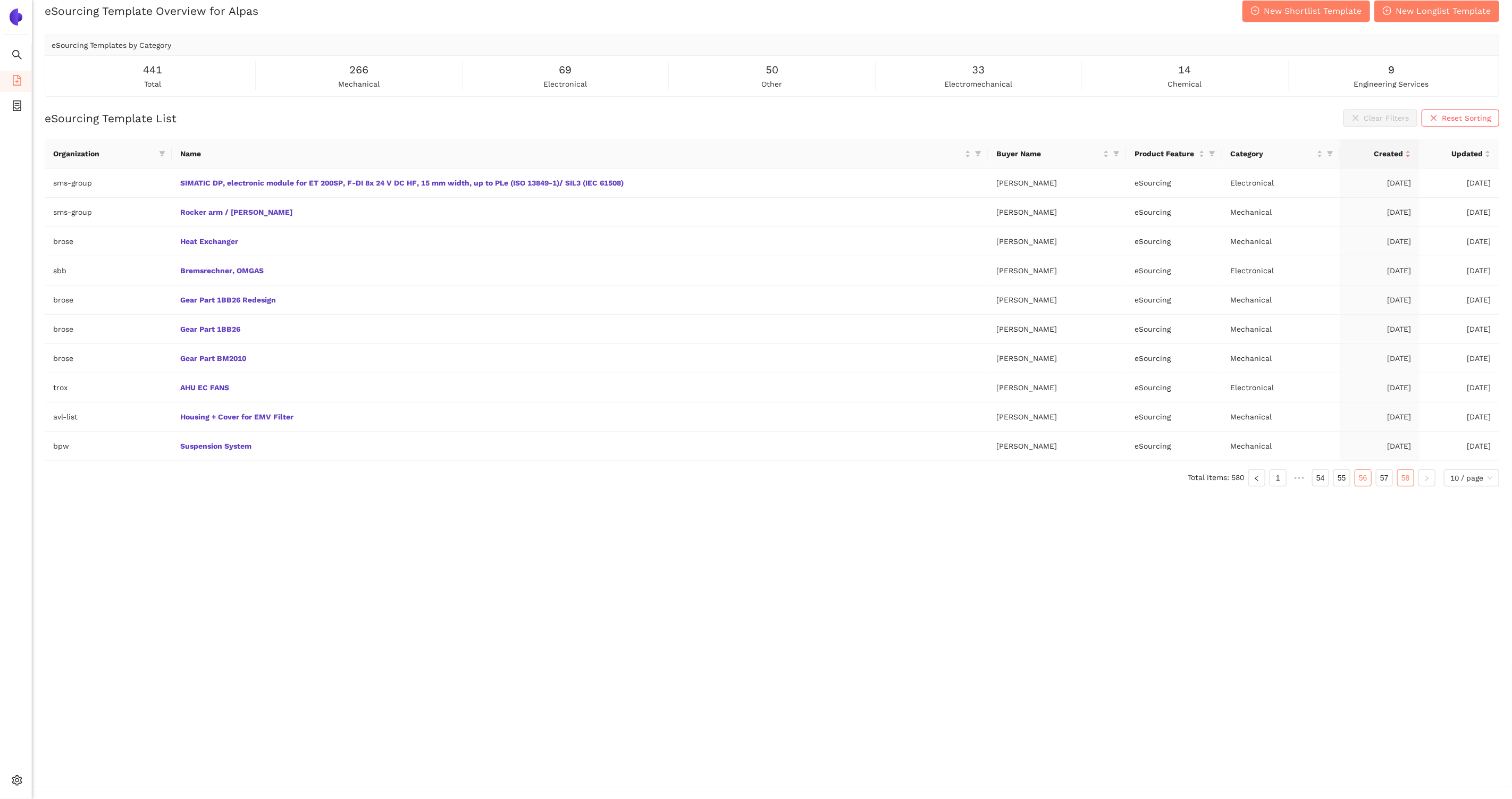
click at [1364, 472] on link "56" at bounding box center [1362, 478] width 16 height 16
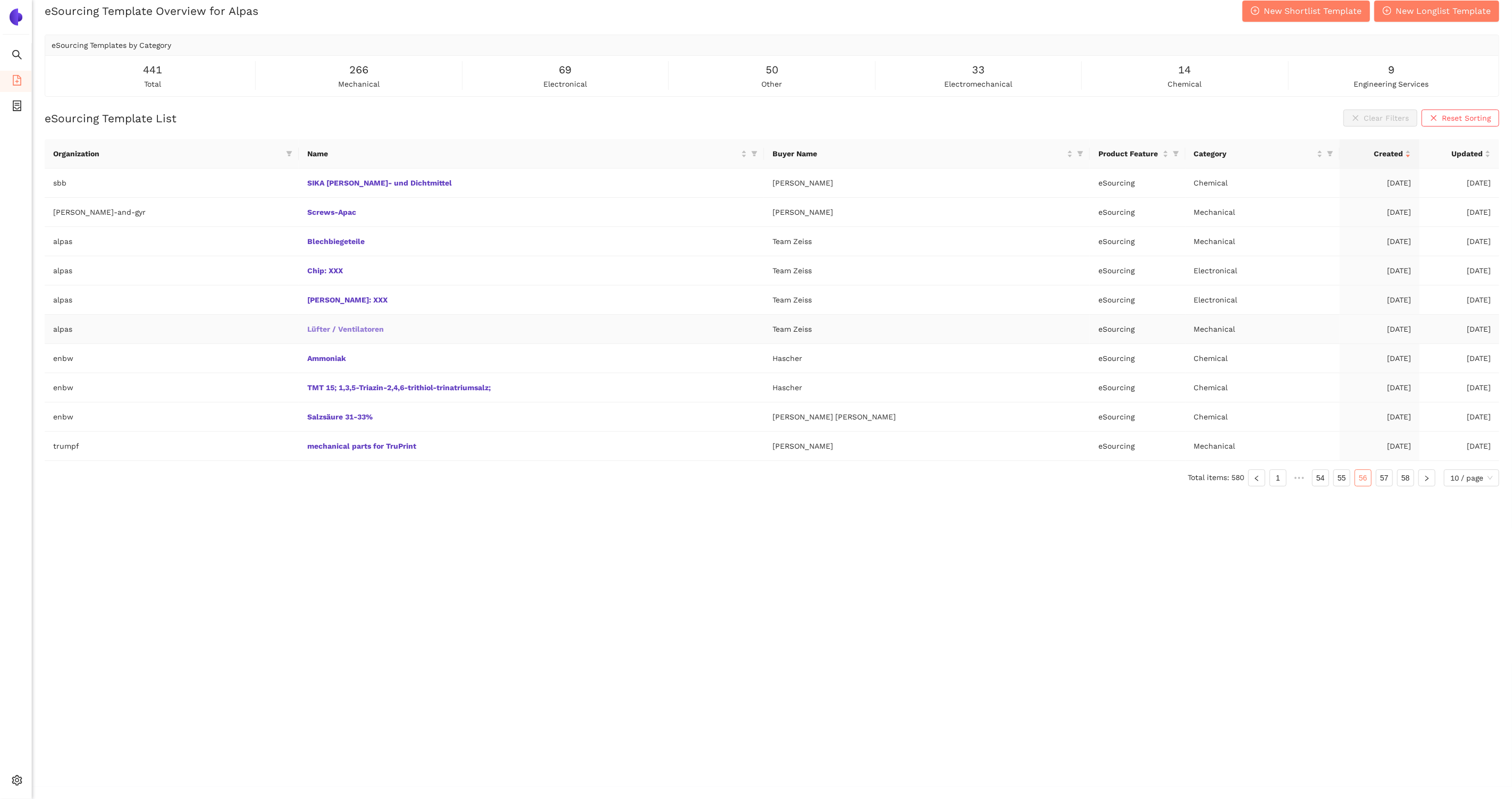
click at [0, 0] on link "Lüfter / Ventilatoren" at bounding box center [0, 0] width 0 height 0
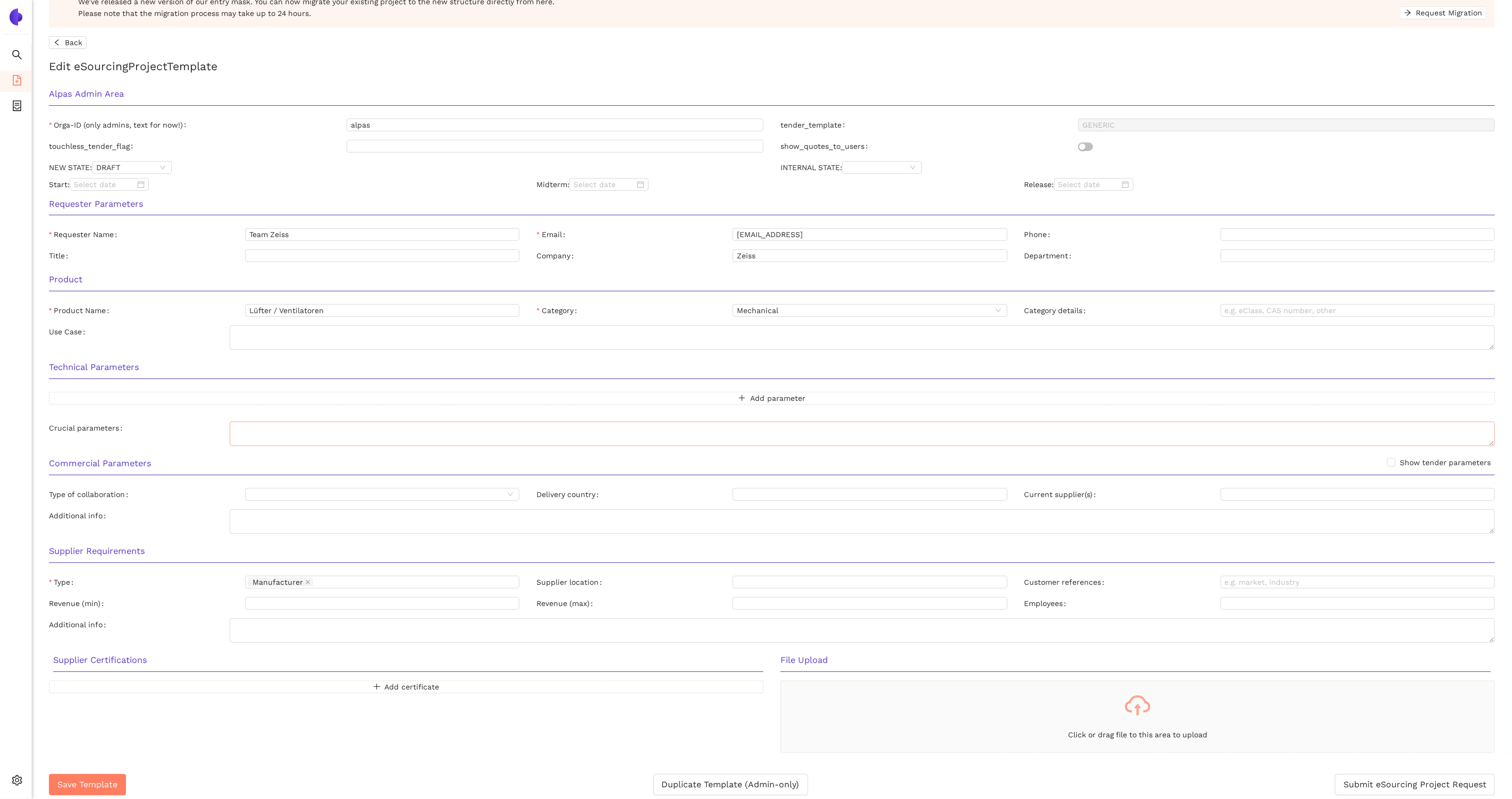
scroll to position [12, 0]
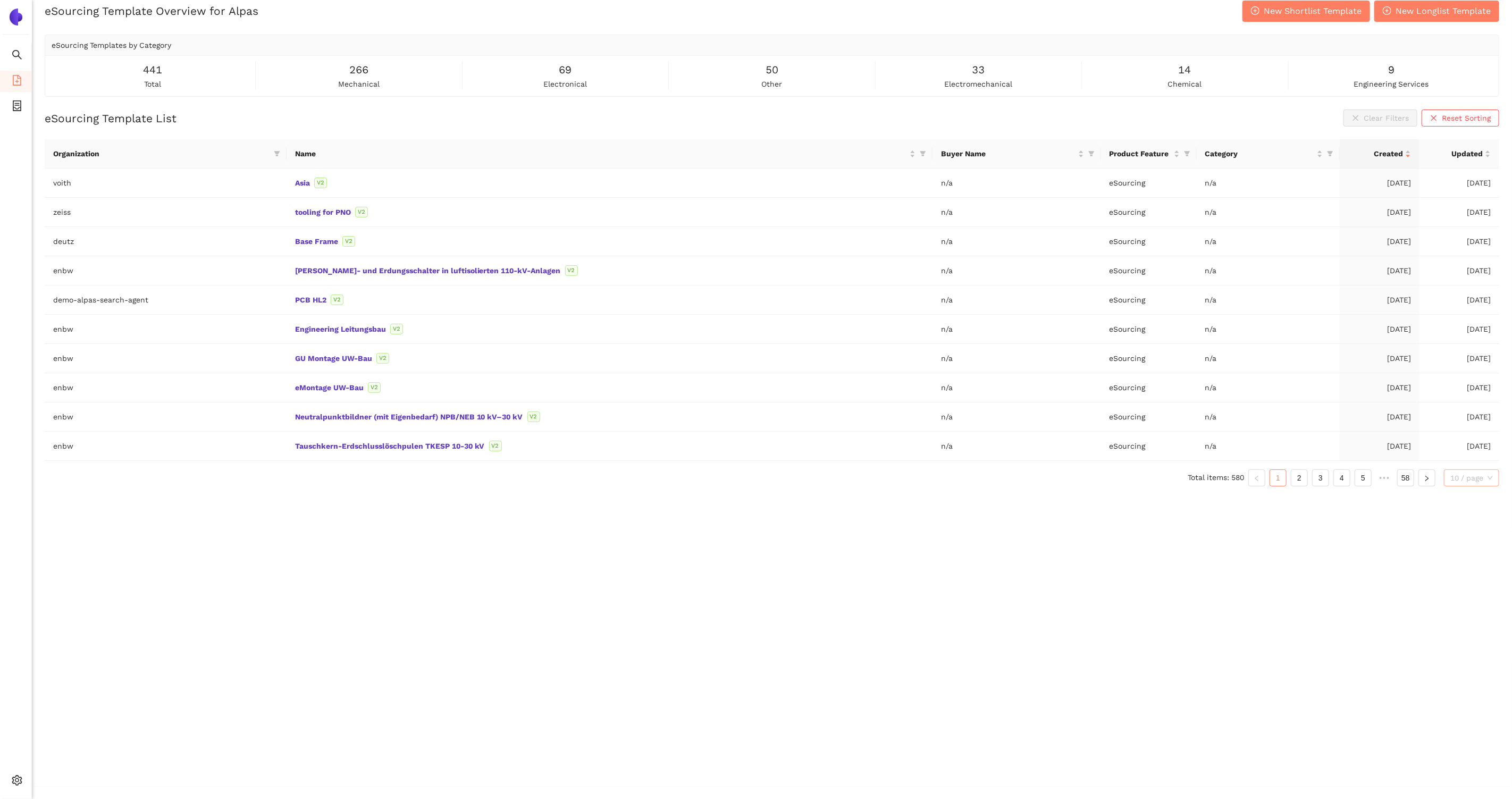
click at [1459, 470] on span "10 / page" at bounding box center [1471, 478] width 42 height 16
click at [1469, 552] on div "100 / page" at bounding box center [1472, 550] width 56 height 17
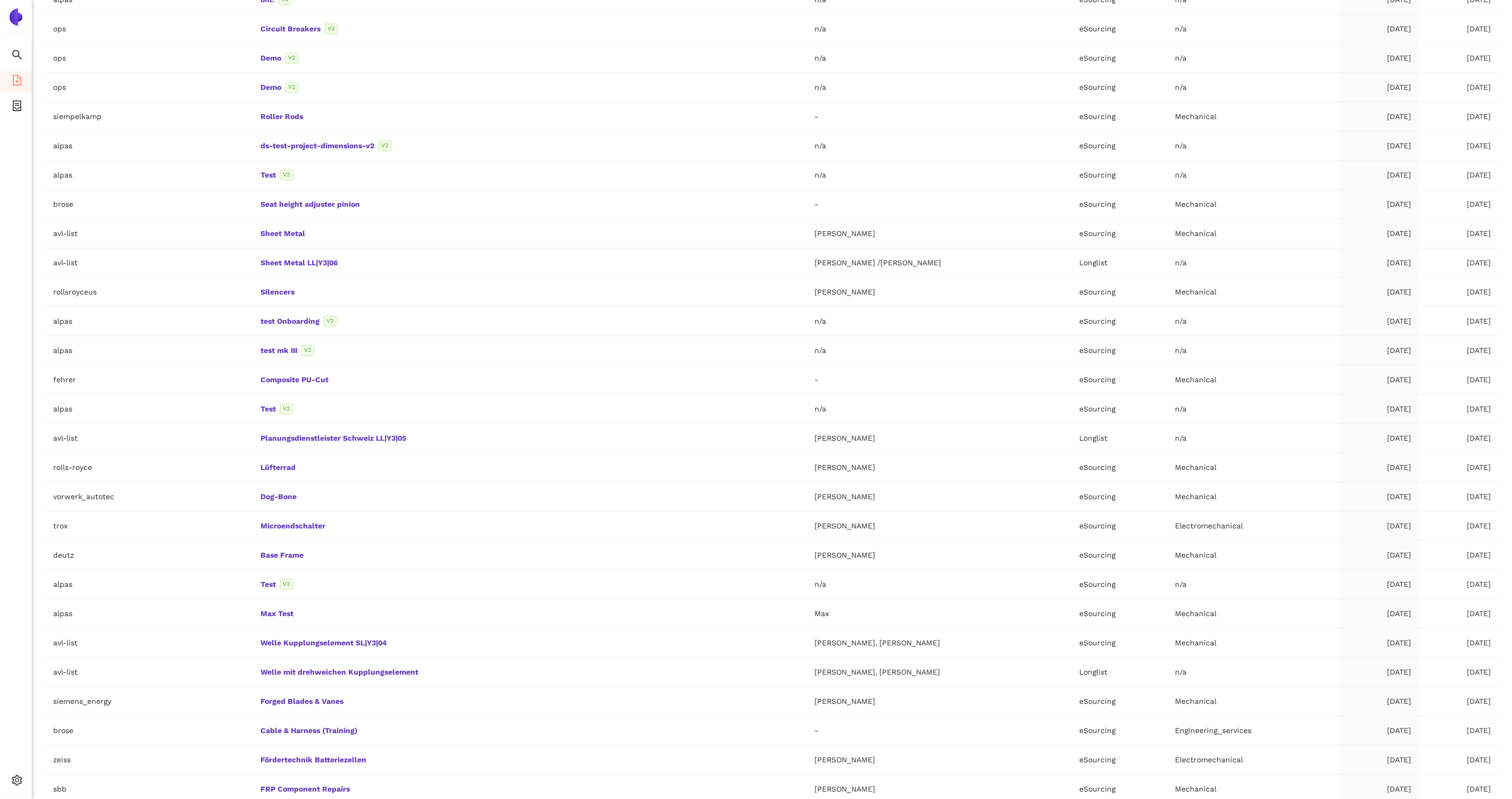
scroll to position [2314, 0]
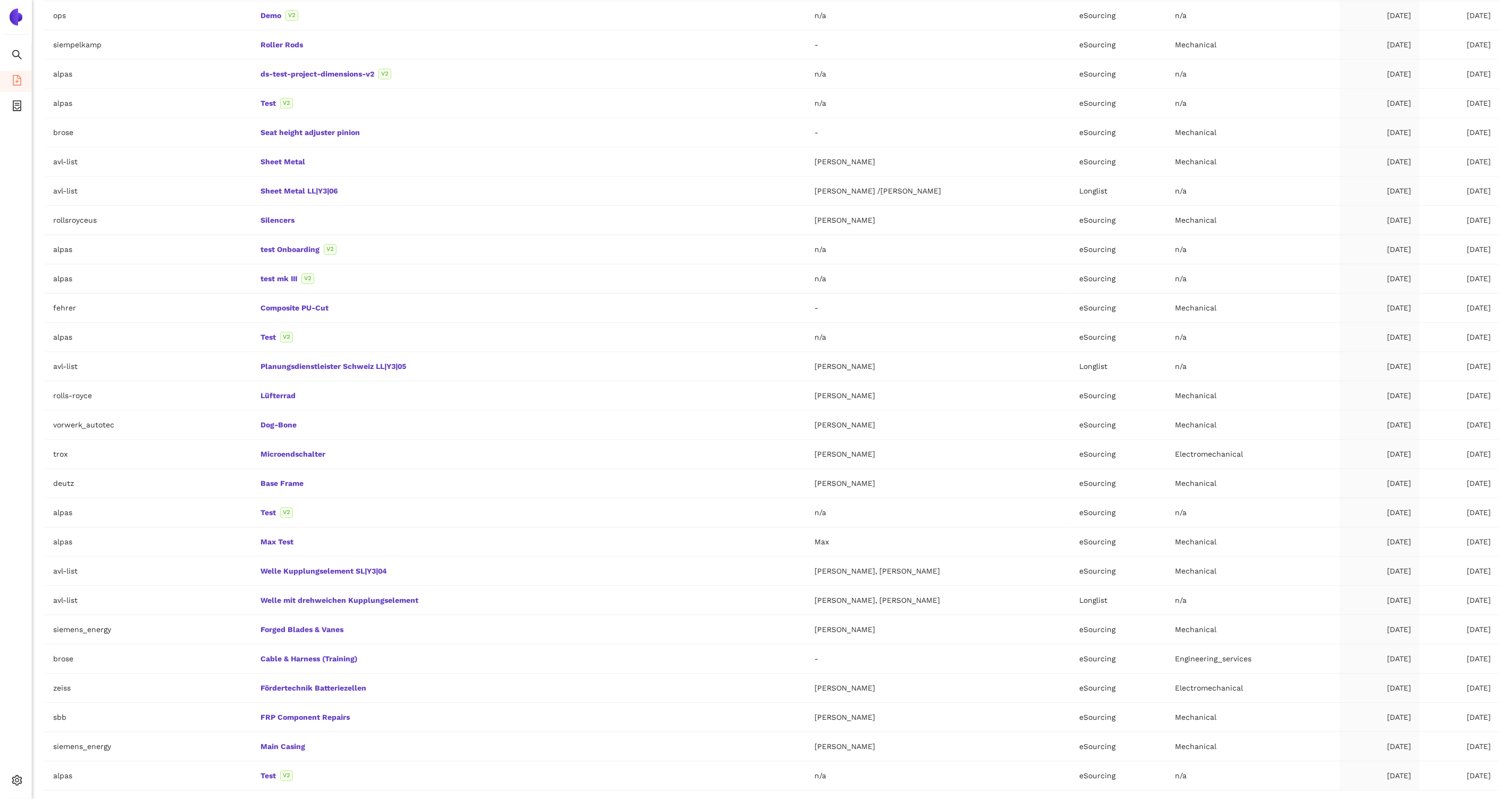
click at [1396, 799] on link "6" at bounding box center [1401, 808] width 16 height 16
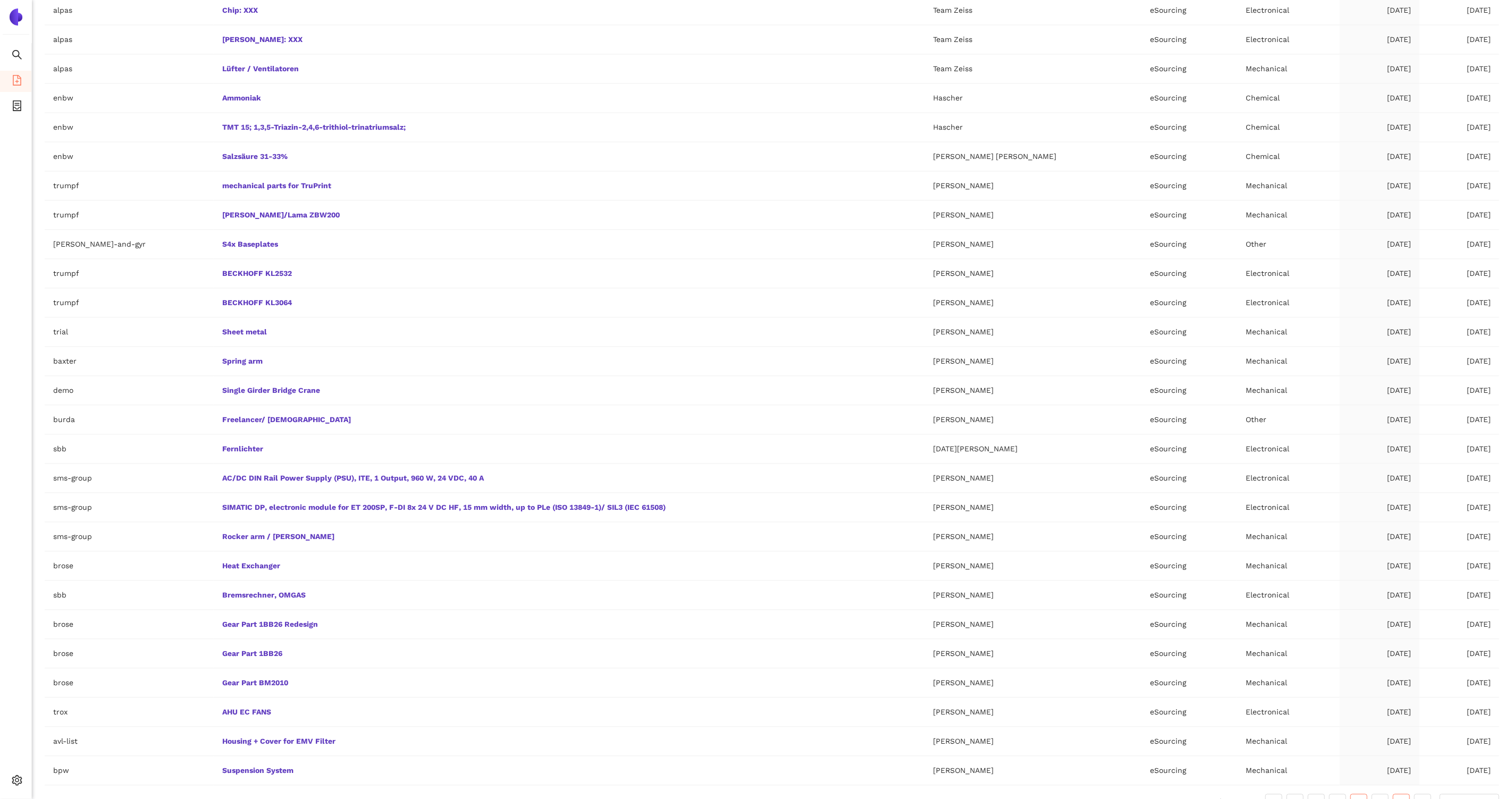
click at [1361, 794] on link "4" at bounding box center [1359, 802] width 16 height 16
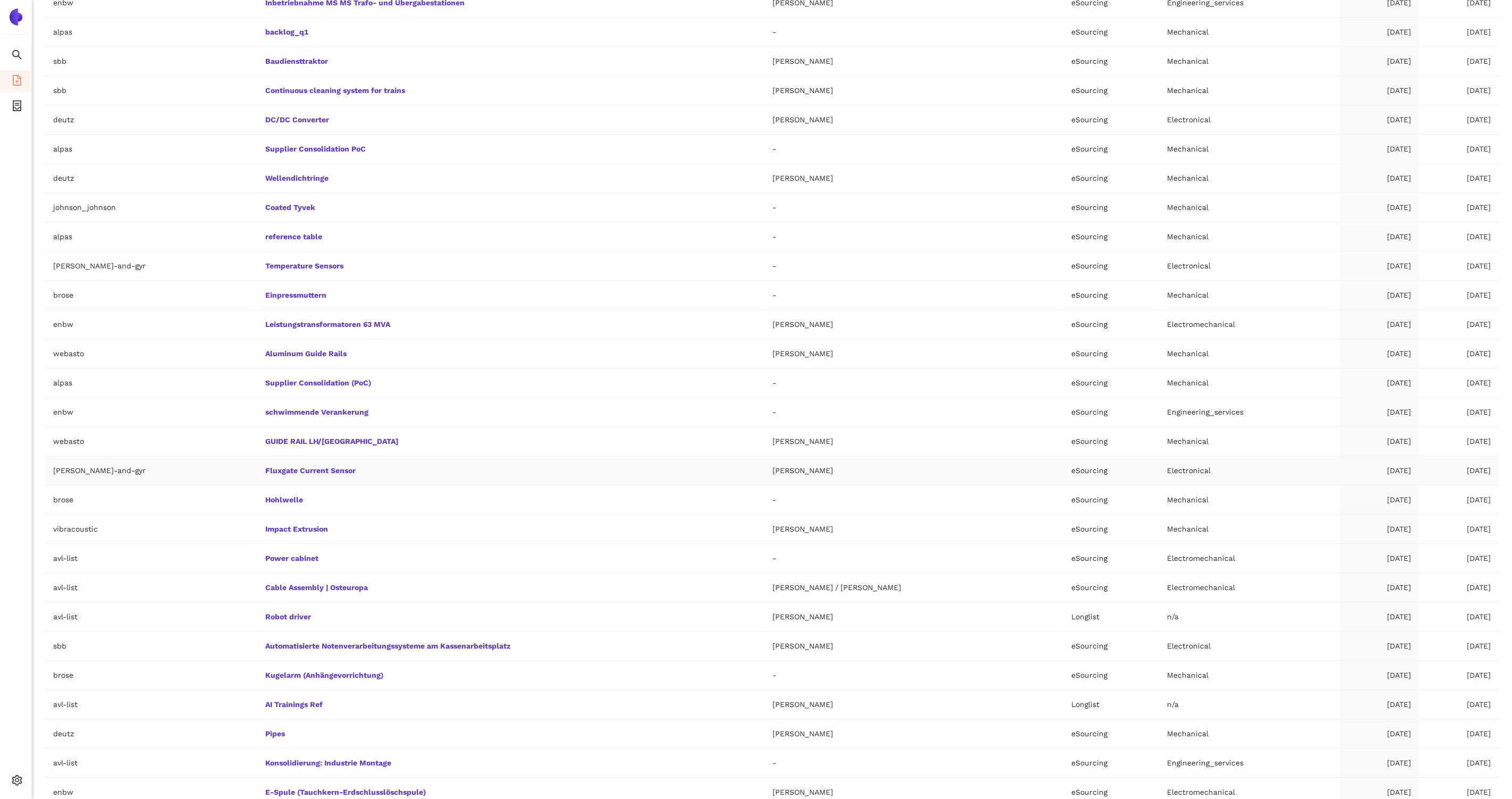
scroll to position [1829, 0]
click at [0, 0] on link "Aluminum Guide Rails" at bounding box center [0, 0] width 0 height 0
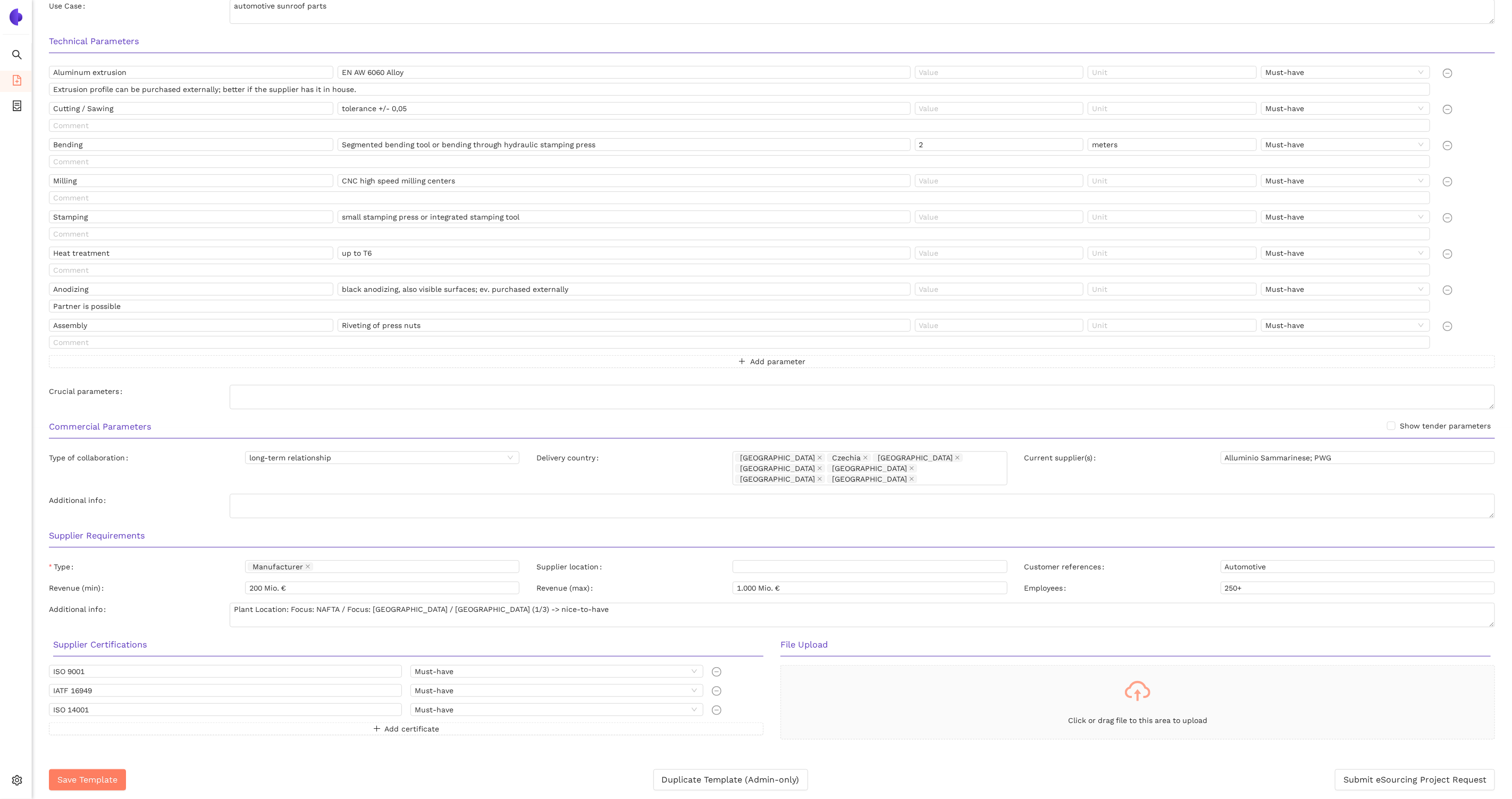
scroll to position [355, 0]
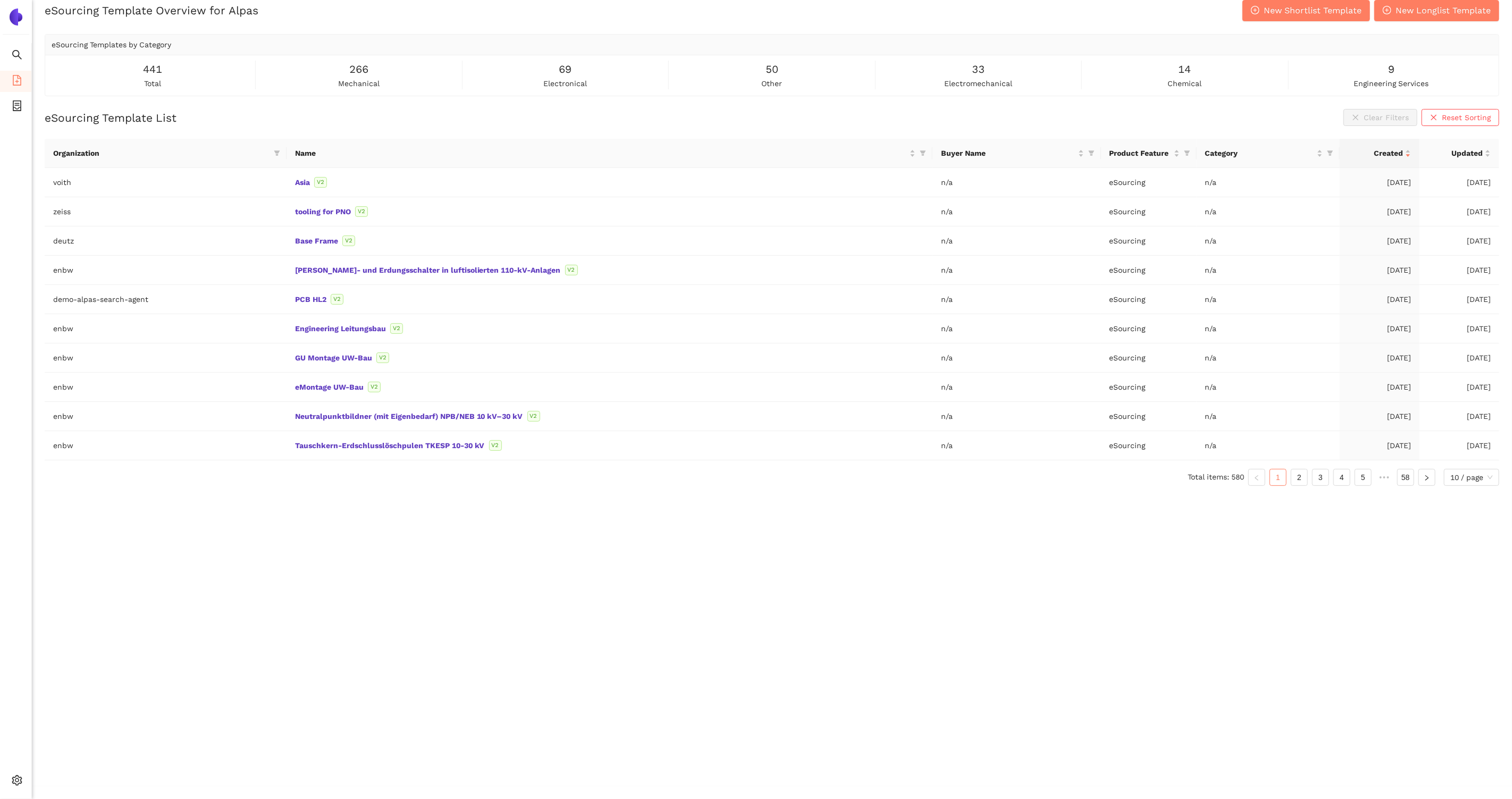
scroll to position [12, 0]
click at [1480, 472] on span "10 / page" at bounding box center [1471, 478] width 42 height 16
click at [1480, 514] on div "20 / page" at bounding box center [1472, 517] width 43 height 12
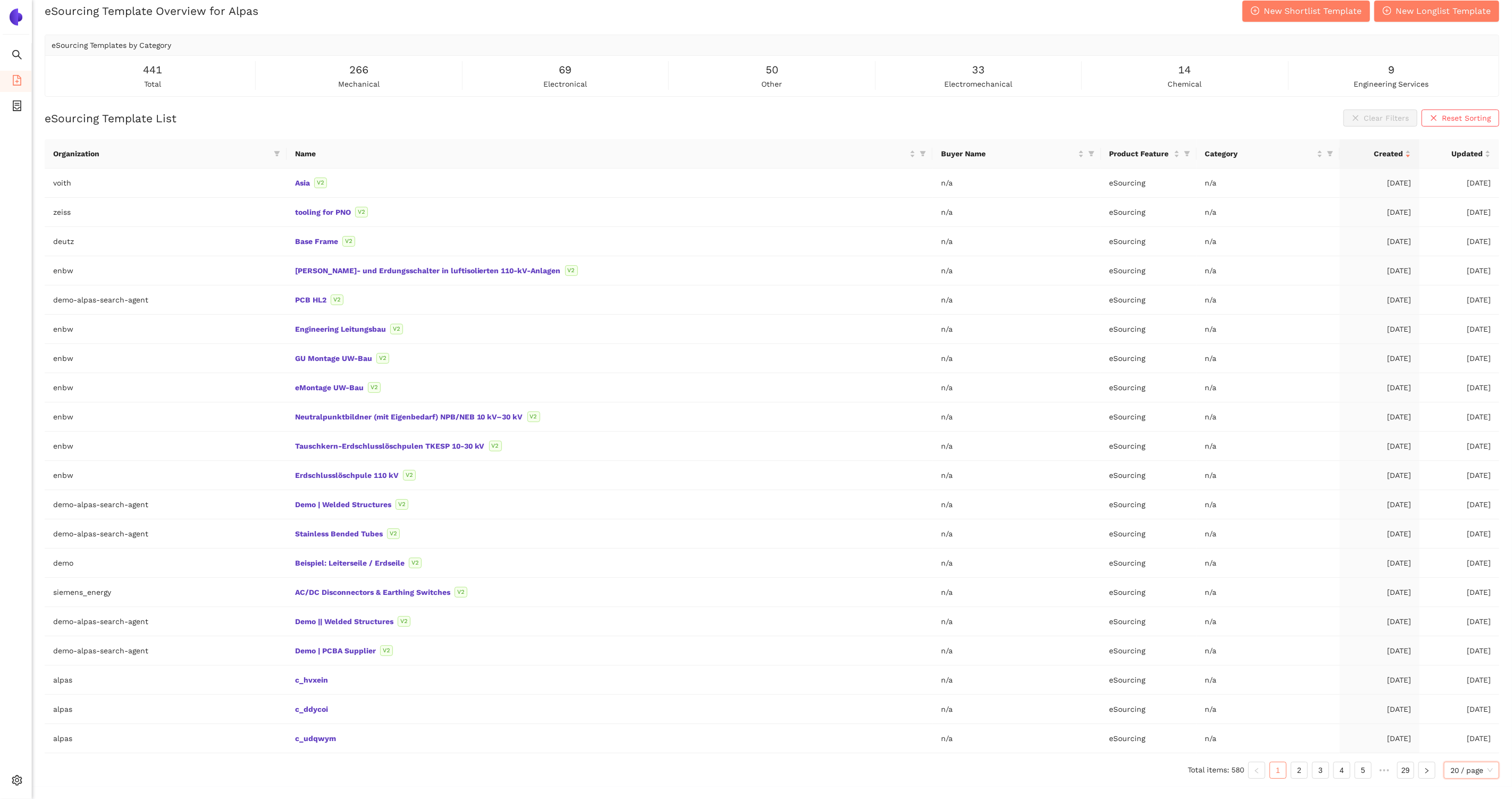
click at [1477, 774] on div "Organization Name Buyer Name Product Feature Category Created Updated voith Asi…" at bounding box center [771, 463] width 1454 height 648
click at [1477, 767] on span "20 / page" at bounding box center [1471, 770] width 42 height 16
click at [1472, 733] on div "50 / page" at bounding box center [1472, 732] width 56 height 17
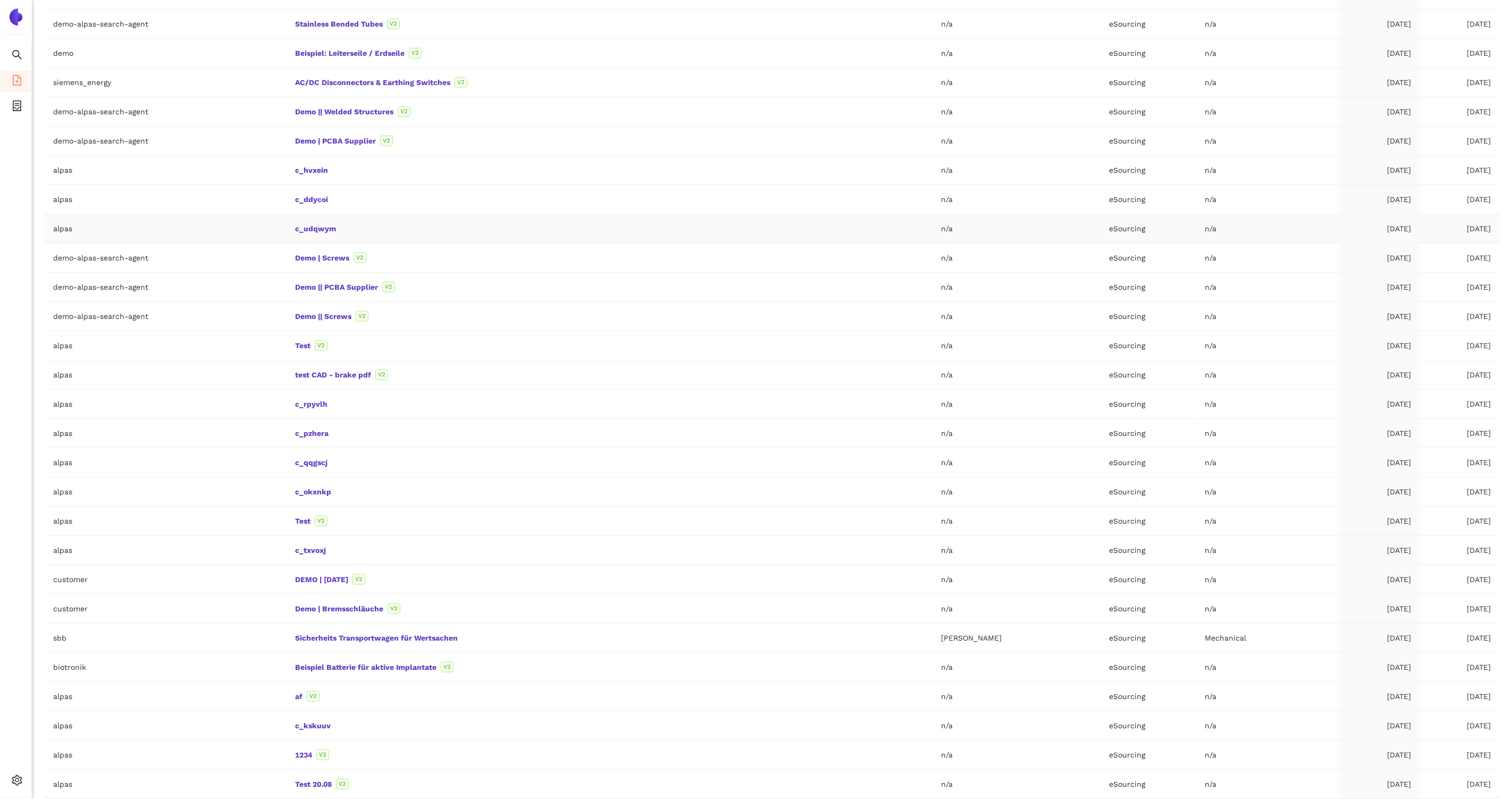
scroll to position [865, 0]
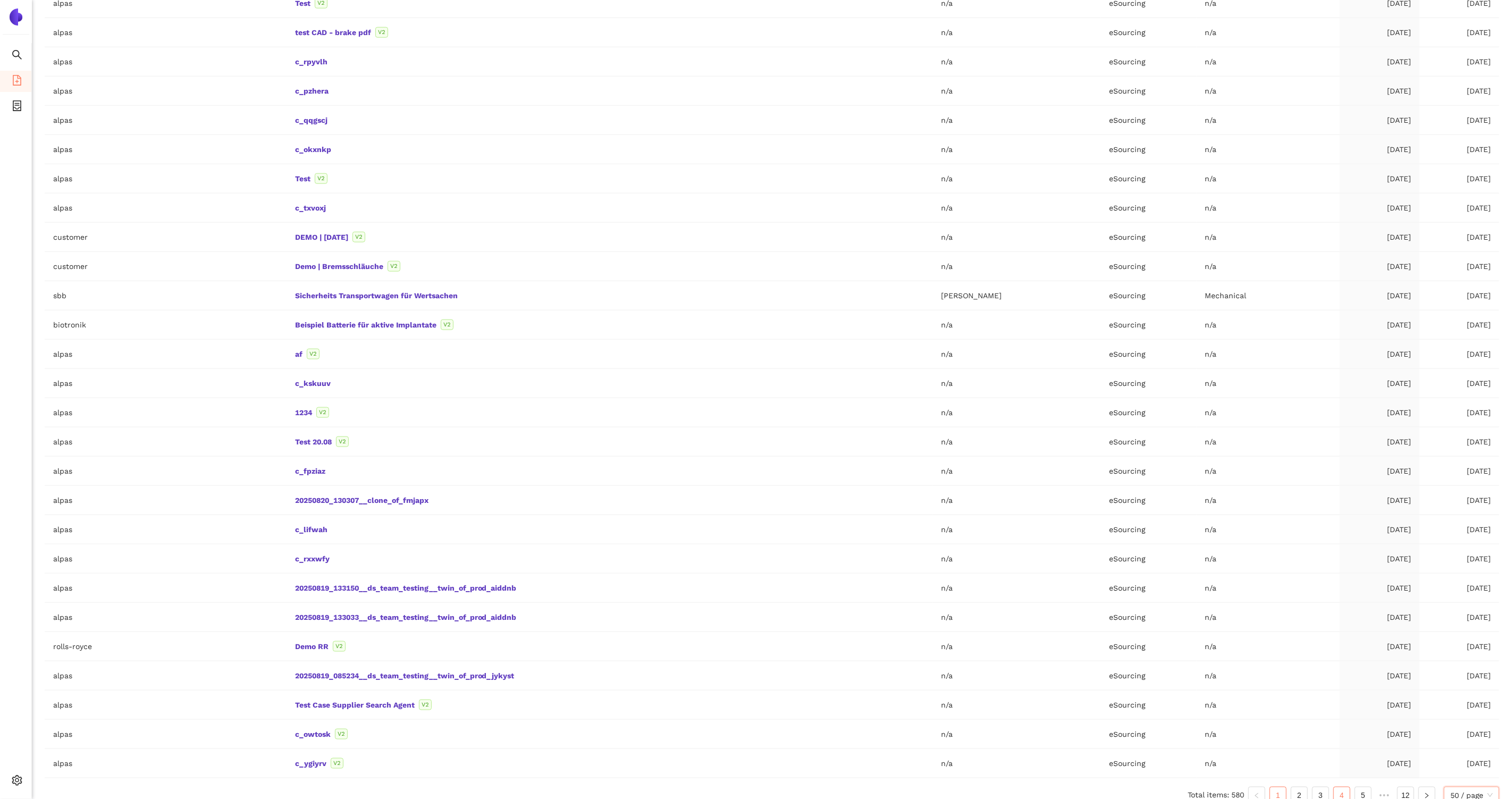
click at [1347, 787] on link "4" at bounding box center [1342, 795] width 16 height 16
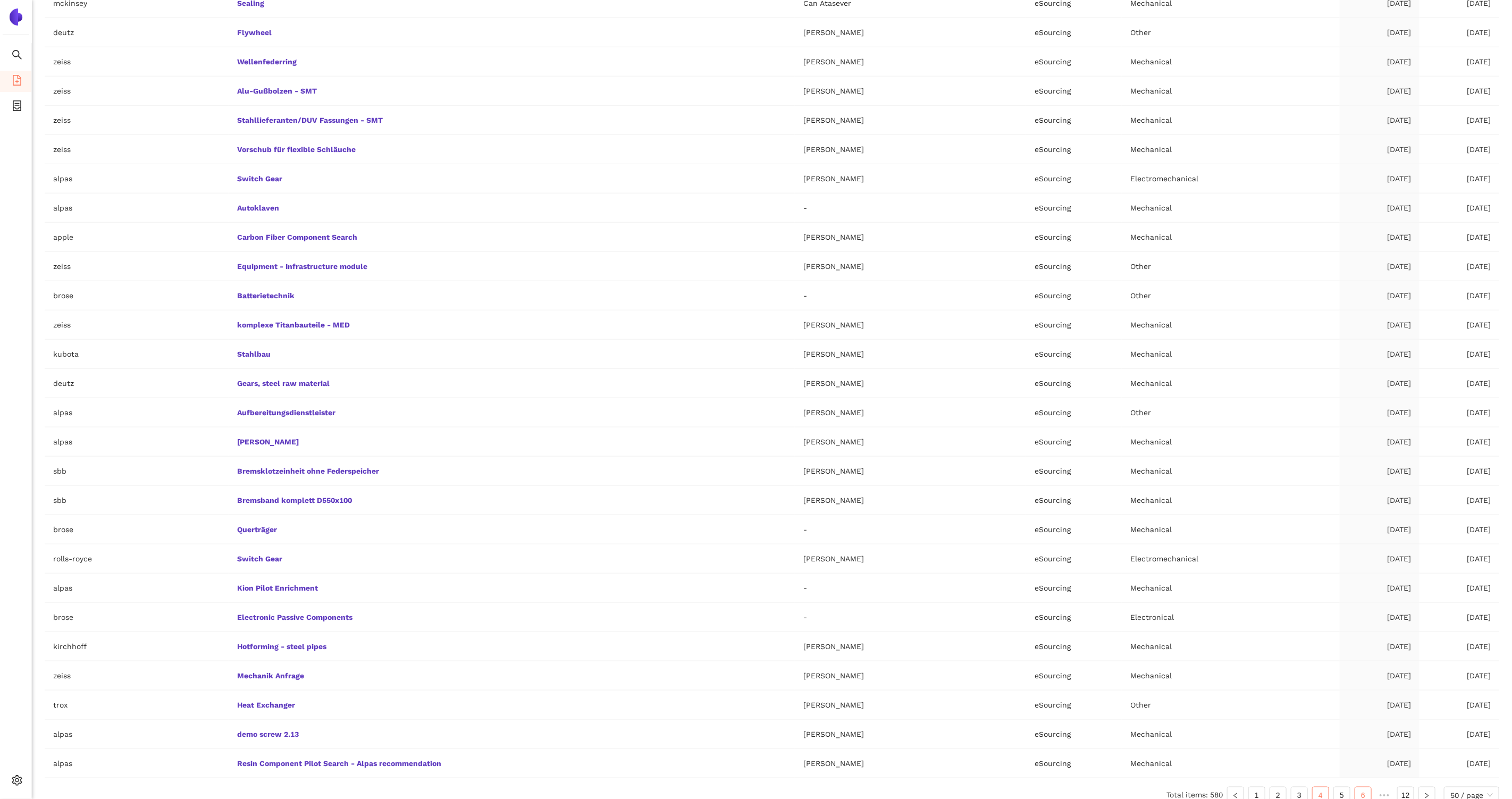
click at [1362, 787] on link "6" at bounding box center [1362, 795] width 16 height 16
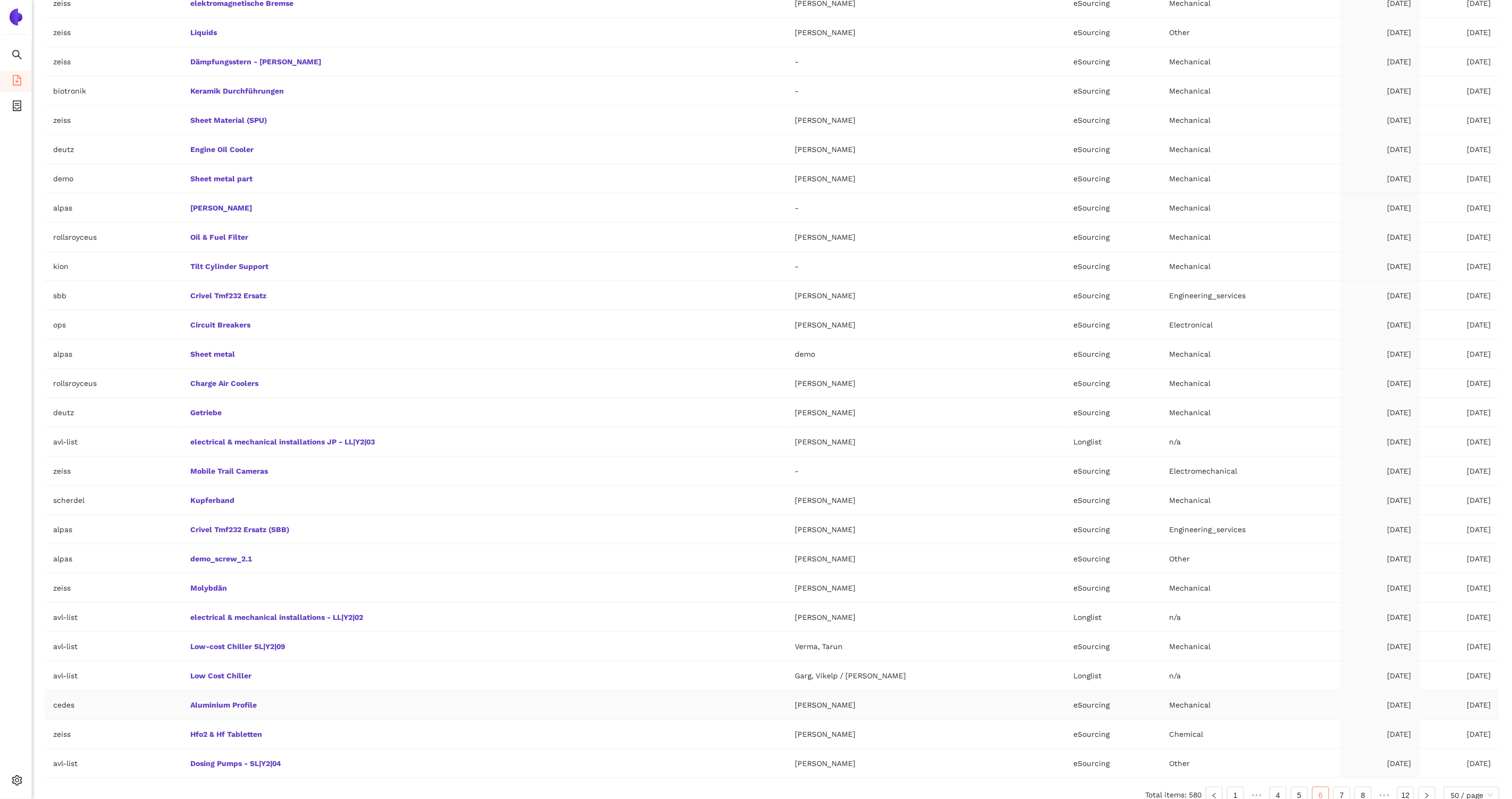
click at [65, 694] on td "cedes" at bounding box center [112, 706] width 137 height 30
click at [0, 0] on link "Aluminium Profile" at bounding box center [0, 0] width 0 height 0
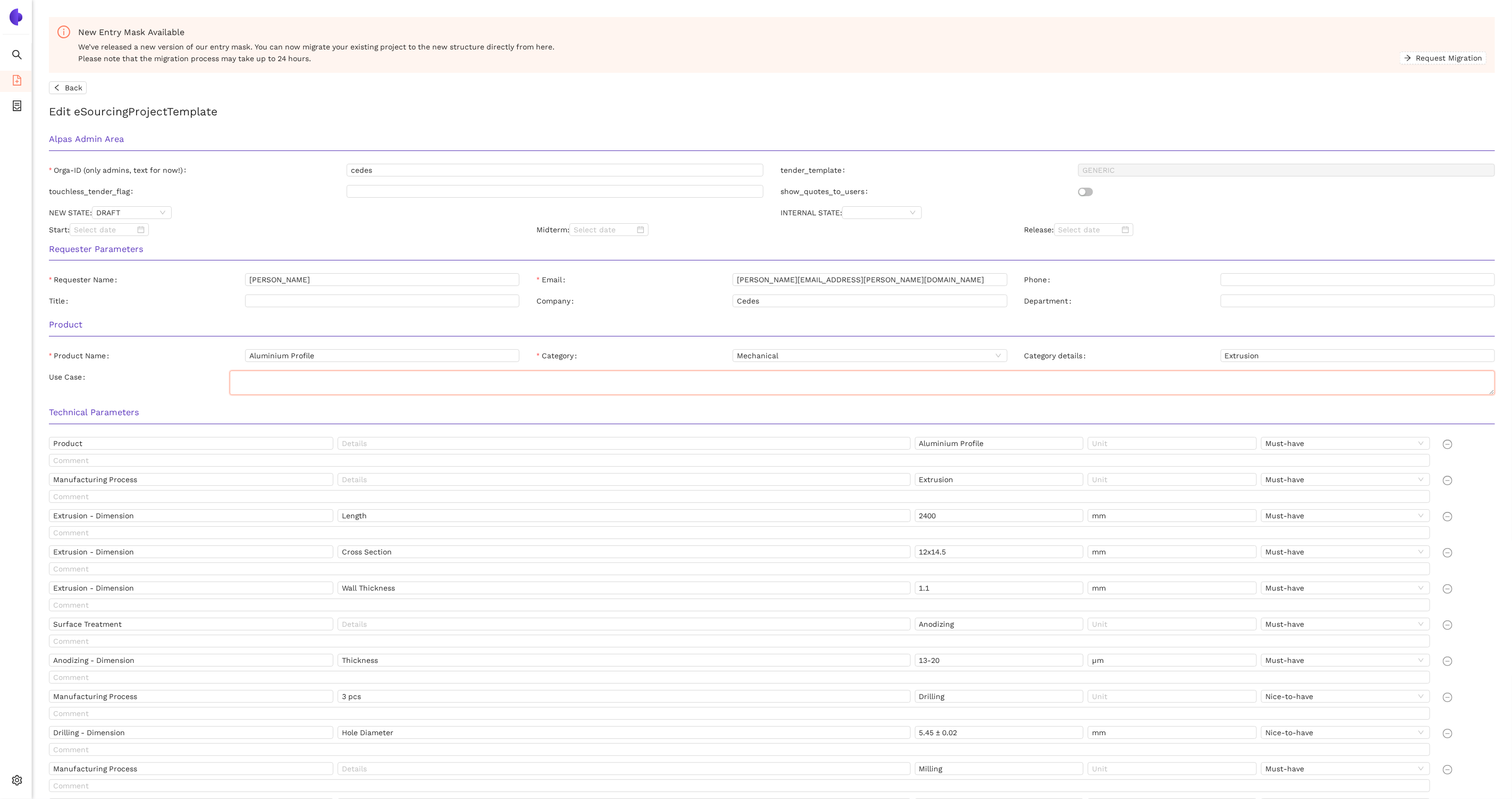
click at [253, 391] on textarea "Use Case" at bounding box center [862, 383] width 1265 height 25
